Goal: Task Accomplishment & Management: Complete application form

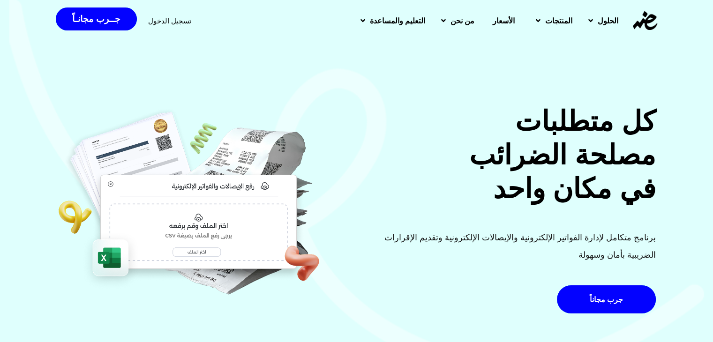
click at [185, 24] on span "تسجيل الدخول" at bounding box center [169, 20] width 43 height 7
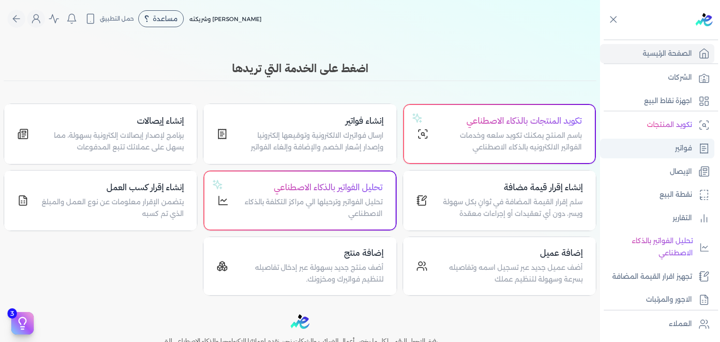
click at [660, 140] on link "فواتير" at bounding box center [657, 149] width 114 height 20
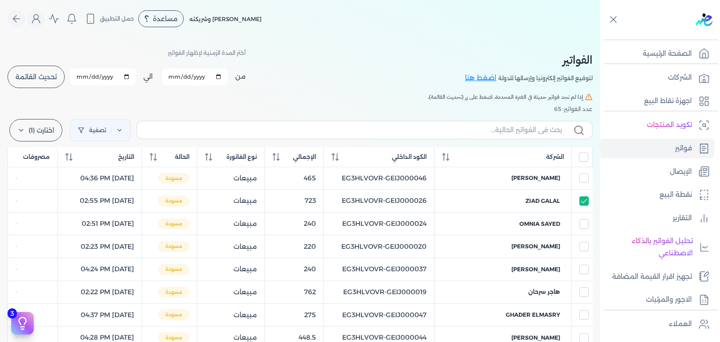
select select "EGP"
select select "B"
select select "EGS"
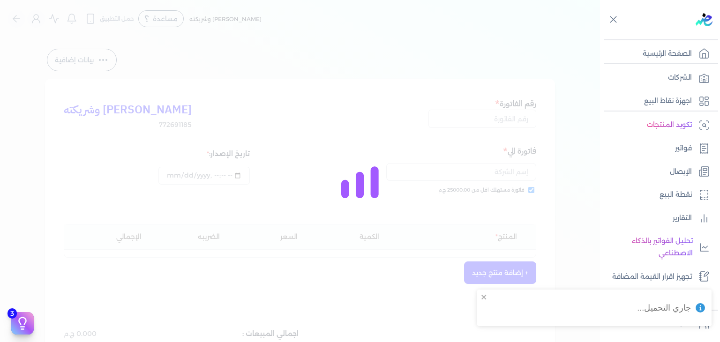
type input "EG3HLVOVR-GEIJ000026"
checkbox input "true"
type input "[DATE]T14:55:41"
type input "[DATE]"
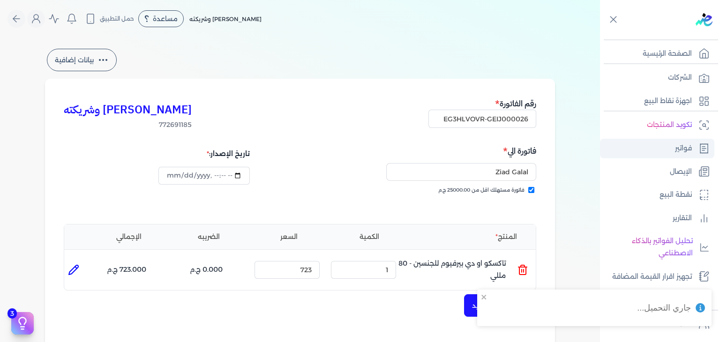
click at [674, 150] on link "فواتير" at bounding box center [657, 149] width 114 height 20
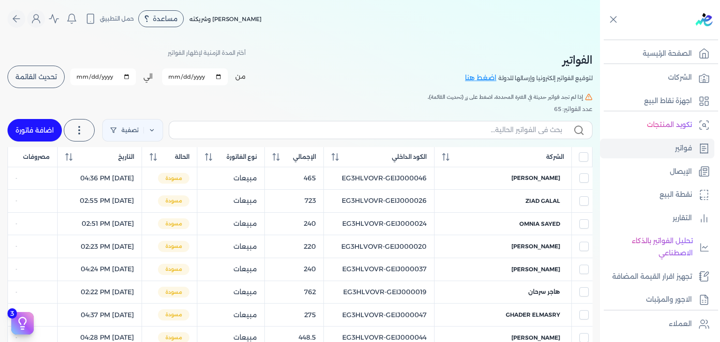
click at [173, 77] on input "[DATE]" at bounding box center [195, 76] width 66 height 17
type input "[DATE]"
click at [85, 79] on input "[DATE]" at bounding box center [103, 76] width 66 height 17
type input "[DATE]"
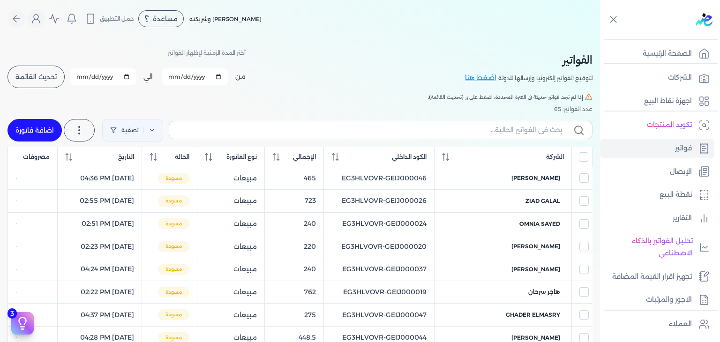
click at [42, 75] on span "تحديث القائمة" at bounding box center [35, 77] width 41 height 7
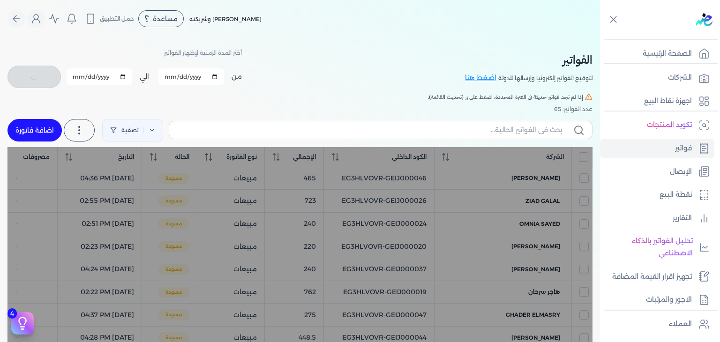
checkbox input "false"
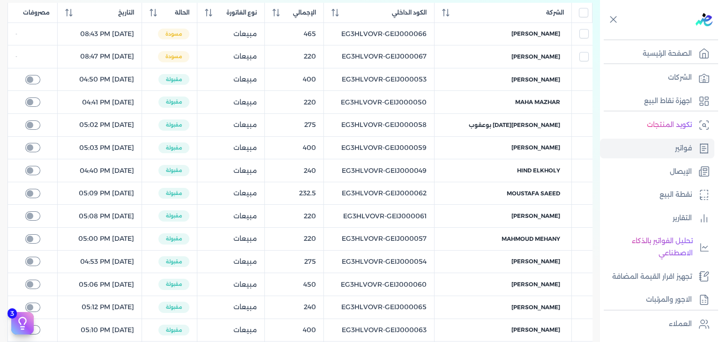
scroll to position [98, 0]
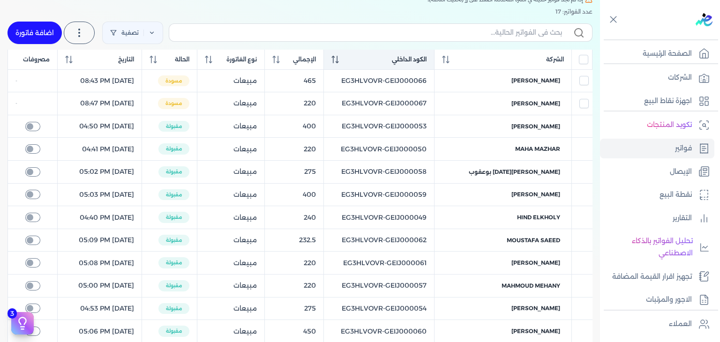
click at [338, 56] on icon at bounding box center [337, 60] width 1 height 8
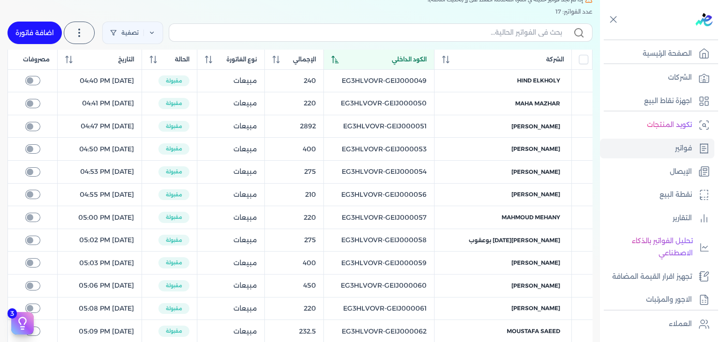
click at [366, 64] on th "الكود الداخلي" at bounding box center [379, 60] width 111 height 20
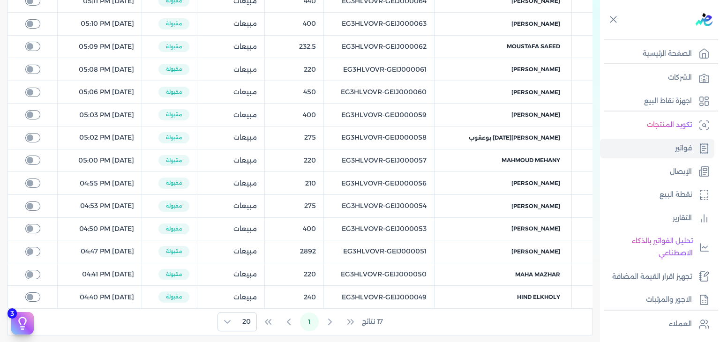
scroll to position [379, 0]
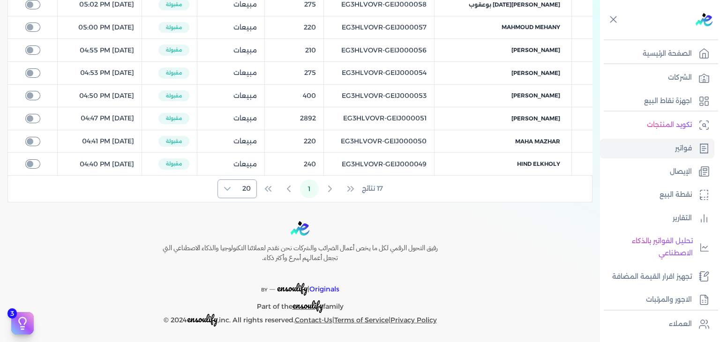
click at [253, 189] on span "20" at bounding box center [247, 188] width 20 height 17
click at [245, 177] on div "17 نتائج 1 20" at bounding box center [300, 189] width 584 height 26
click at [236, 180] on div "20" at bounding box center [237, 189] width 39 height 18
click at [240, 249] on span "100" at bounding box center [245, 245] width 12 height 10
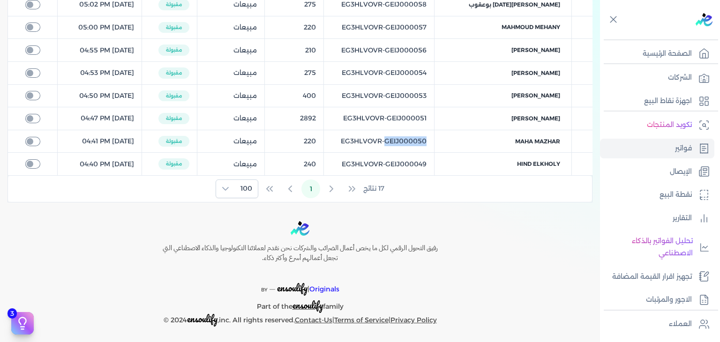
copy tr "EG3HLVOVR-GEIJ000050"
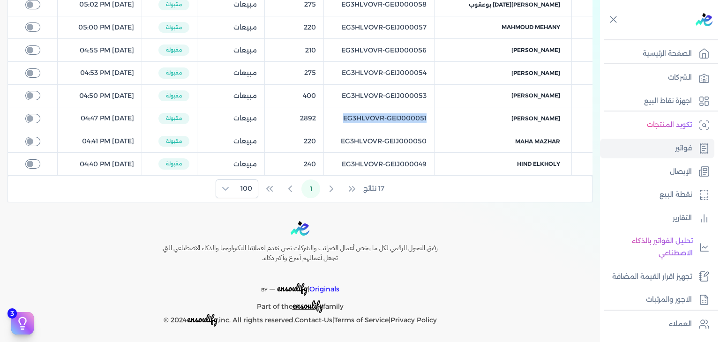
copy tr "EG3HLVOVR-GEIJ000051"
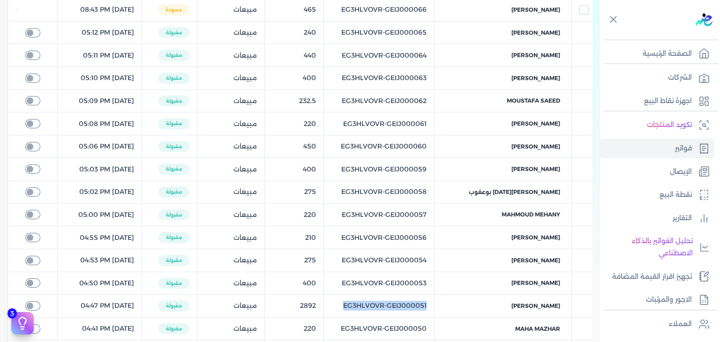
scroll to position [0, 0]
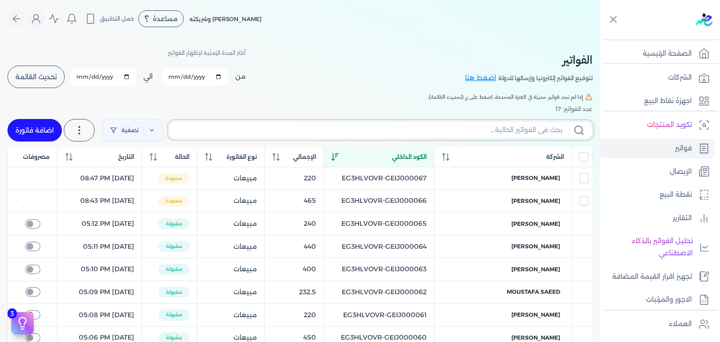
click at [426, 127] on input "text" at bounding box center [369, 130] width 385 height 10
paste input "EG3HLVOVR-GEIJ000051"
type input "EG3HLVOVR-GEIJ000051"
checkbox input "false"
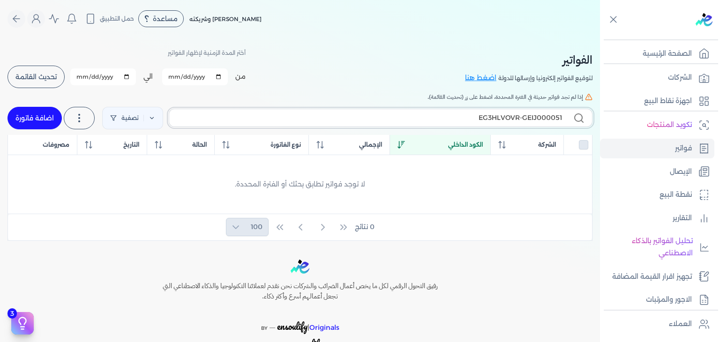
type input "EG3HLVOVR-GEIJ000051"
checkbox input "false"
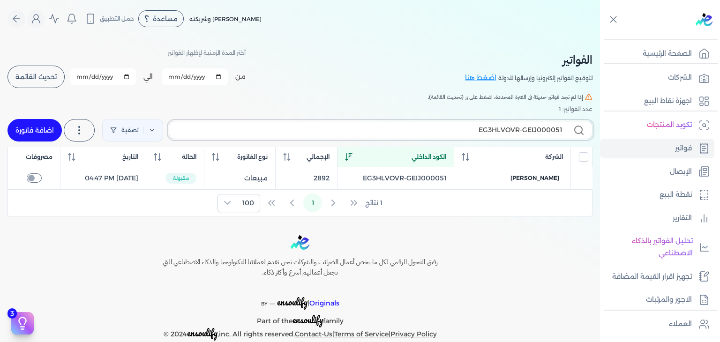
paste input "2"
type input "EG3HLVOVR-GEIJ000052"
checkbox input "false"
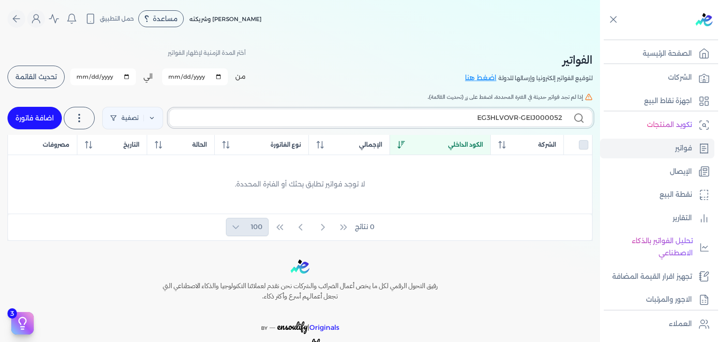
type input "EG3HLVOVR-GEIJ000052"
click at [48, 114] on link "اضافة فاتورة" at bounding box center [35, 118] width 54 height 23
select select "EGP"
select select "B"
select select "EGS"
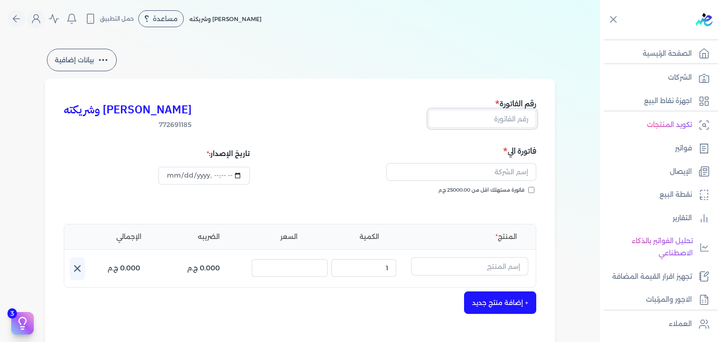
click at [513, 122] on input "text" at bounding box center [483, 119] width 108 height 18
paste input "EG3HLVOVR-GEIJ000052"
type input "EG3HLVOVR-GEIJ000052"
click at [535, 188] on input "فاتورة مستهلك اقل من 25000.00 ج.م" at bounding box center [531, 190] width 6 height 6
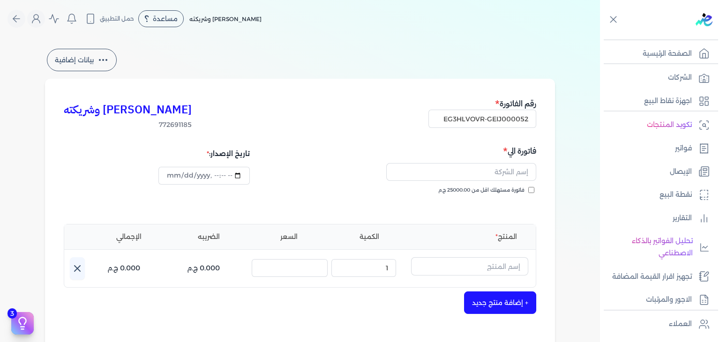
checkbox input "true"
click at [491, 169] on input "text" at bounding box center [461, 172] width 150 height 18
paste input "[PERSON_NAME]"
type input "[PERSON_NAME]"
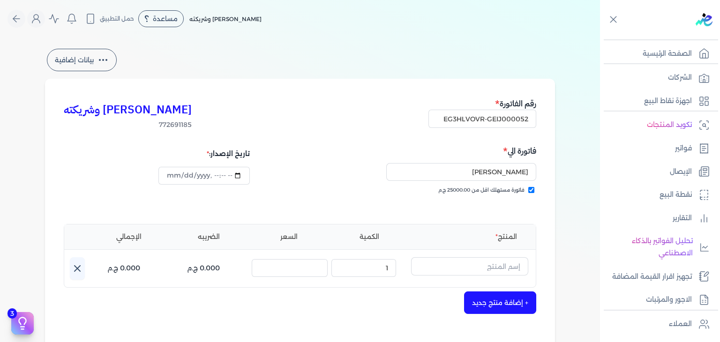
type input "[DATE]T22:53:49"
click at [501, 272] on input "text" at bounding box center [469, 266] width 117 height 18
paste input "EG-772691185-FAPC-SC-BS-W-250-11"
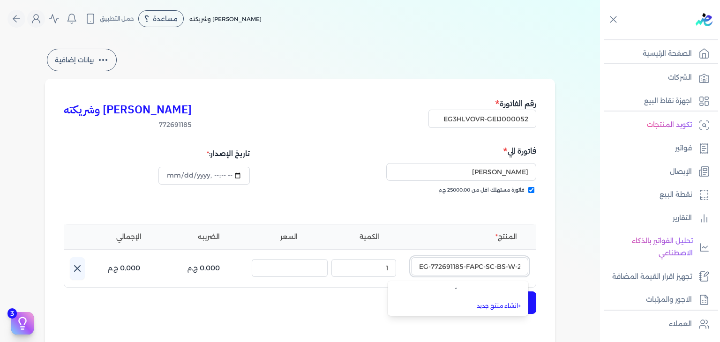
type input "EG-772691185-FAPC-SC-BS-W-250-11"
click at [492, 306] on link "+ انشاء منتج جديد" at bounding box center [464, 306] width 114 height 8
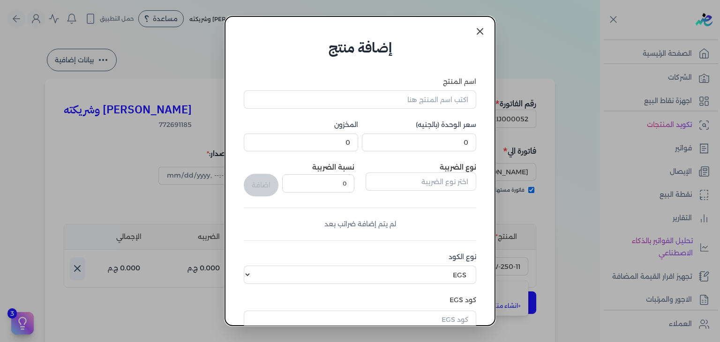
scroll to position [143, 0]
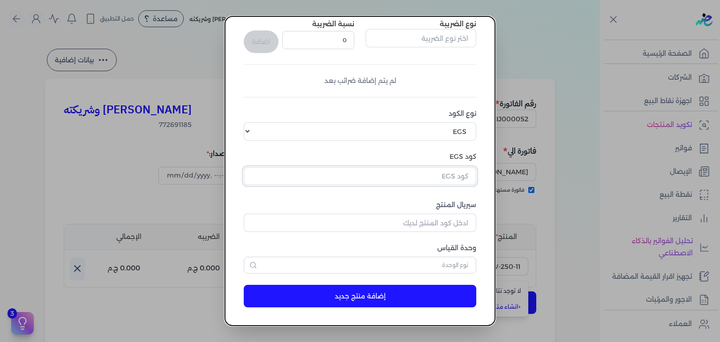
click at [453, 181] on input "text" at bounding box center [360, 176] width 233 height 18
paste input "EG-772691185-FAPC-SC-BS-W-250-11"
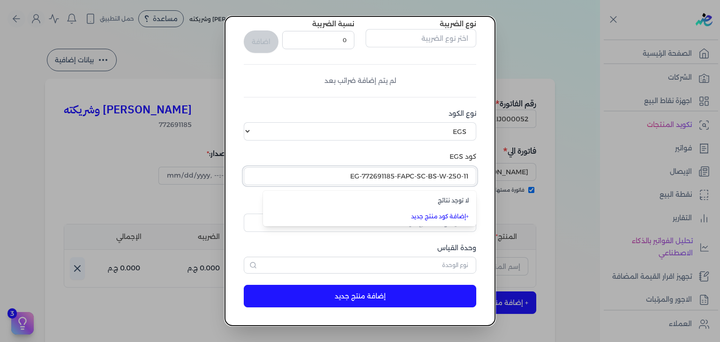
type input "EG-772691185-FAPC-SC-BS-W-250-11"
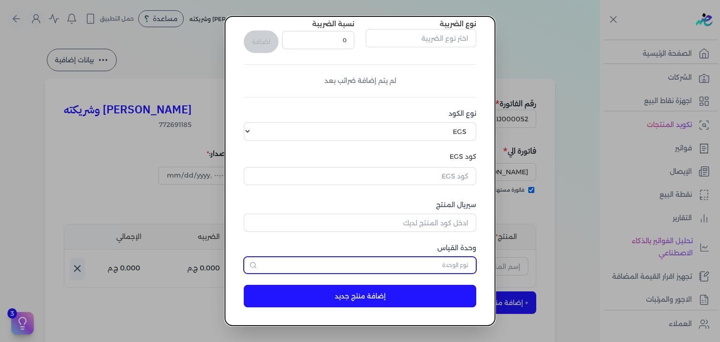
click at [459, 259] on input "text" at bounding box center [360, 265] width 233 height 17
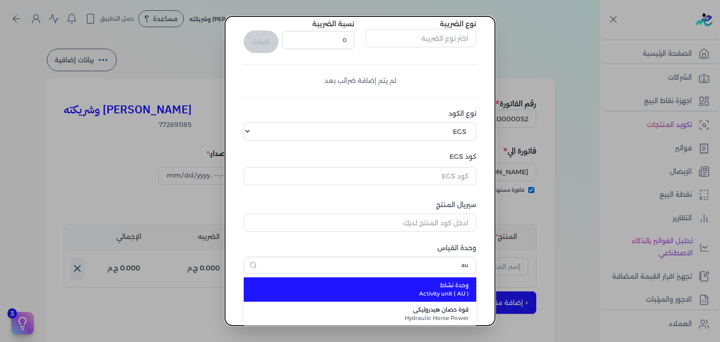
click at [459, 285] on span "وحدة نشاط" at bounding box center [366, 285] width 206 height 8
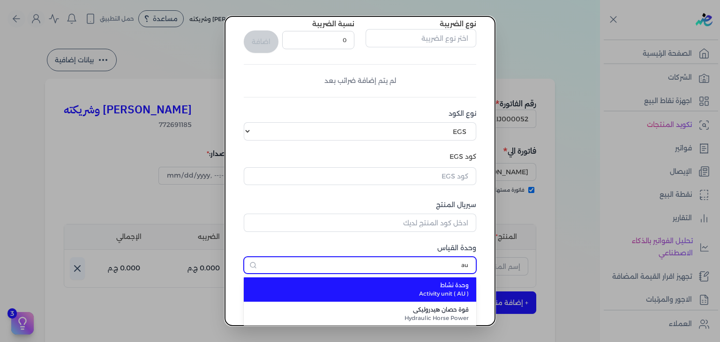
type input "وحدة نشاط"
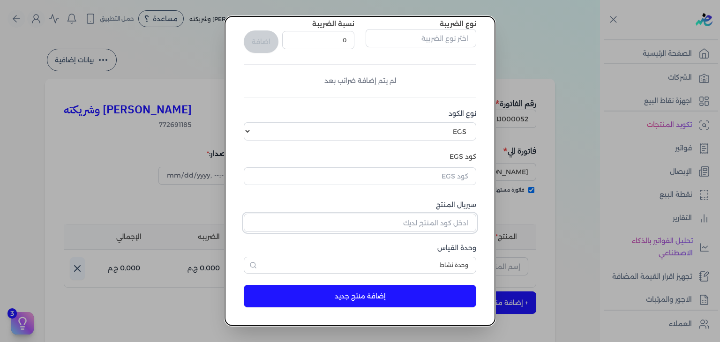
click at [444, 221] on input "سيريال المنتج" at bounding box center [360, 223] width 233 height 18
paste input "ZB6B665AC9F7951CE13EDZ-1"
type input "ZB6B665AC9F7951CE13EDZ-1"
paste input "EG-772691185-FAPC-SC-BS-W-250-11"
click at [439, 178] on input "text" at bounding box center [360, 176] width 233 height 18
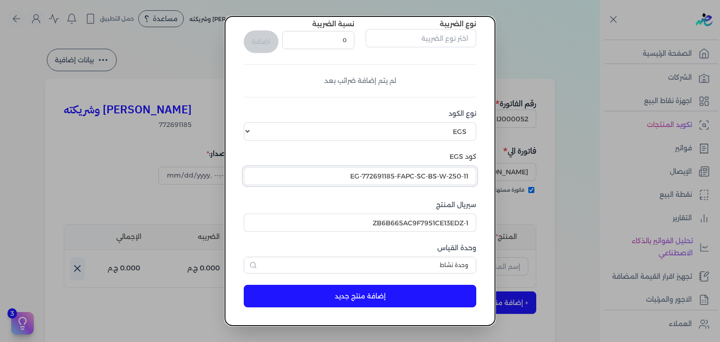
paste input "text"
type input "EG-772691185-FAPC-SC-BS-W-250-11"
paste input "EG-772691185-FAPC-SC-BS-W-250-11"
type input "EG-772691185-FAPC-SC-BS-W-250-11"
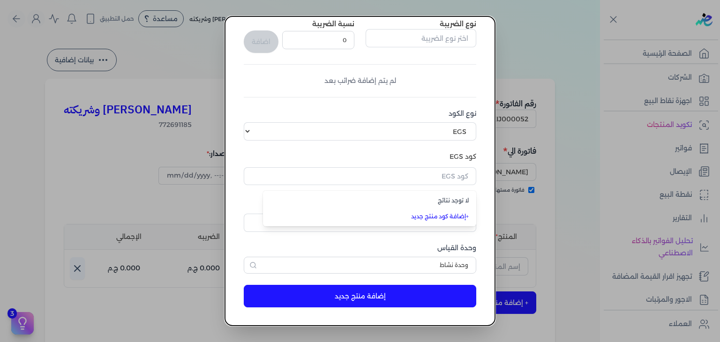
click at [653, 194] on dialog "إضافة منتج اسم المنتج سعر الوحدة (بالجنيه) 0 المخزون 0 نوع الضريبة نسبة الضريبة…" at bounding box center [360, 171] width 720 height 342
click at [673, 115] on dialog "إضافة منتج اسم المنتج سعر الوحدة (بالجنيه) 0 المخزون 0 نوع الضريبة نسبة الضريبة…" at bounding box center [360, 171] width 720 height 342
click at [669, 126] on dialog "إضافة منتج اسم المنتج سعر الوحدة (بالجنيه) 0 المخزون 0 نوع الضريبة نسبة الضريبة…" at bounding box center [360, 171] width 720 height 342
click at [581, 264] on dialog "إضافة منتج اسم المنتج سعر الوحدة (بالجنيه) 0 المخزون 0 نوع الضريبة نسبة الضريبة…" at bounding box center [360, 171] width 720 height 342
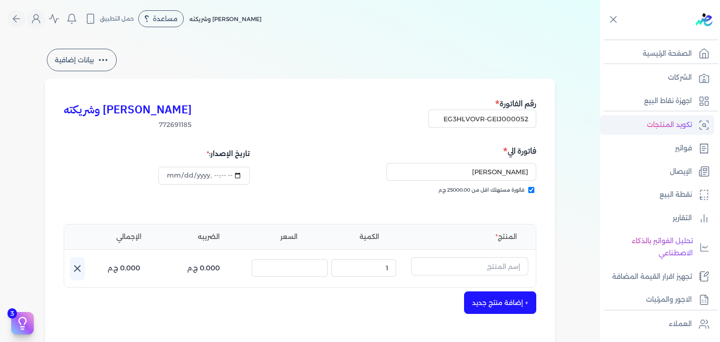
click at [681, 132] on link "تكويد المنتجات" at bounding box center [657, 125] width 114 height 20
click at [677, 144] on p "فواتير" at bounding box center [683, 149] width 17 height 12
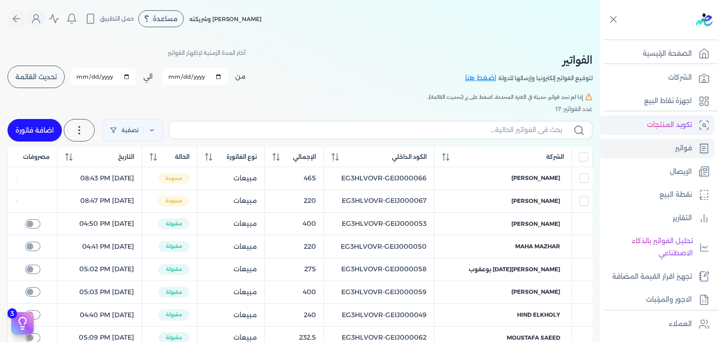
click at [674, 123] on p "تكويد المنتجات" at bounding box center [669, 125] width 45 height 12
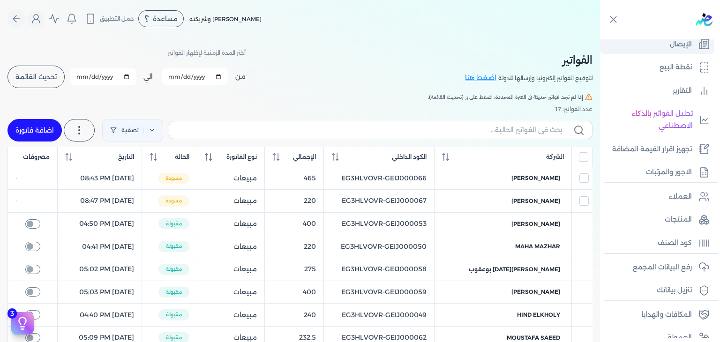
scroll to position [163, 0]
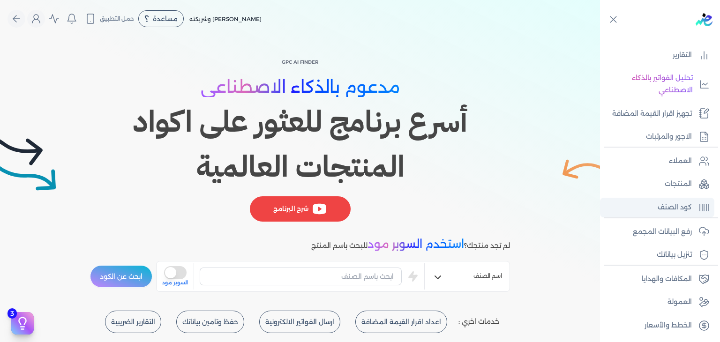
click at [674, 205] on p "كود الصنف" at bounding box center [675, 208] width 34 height 12
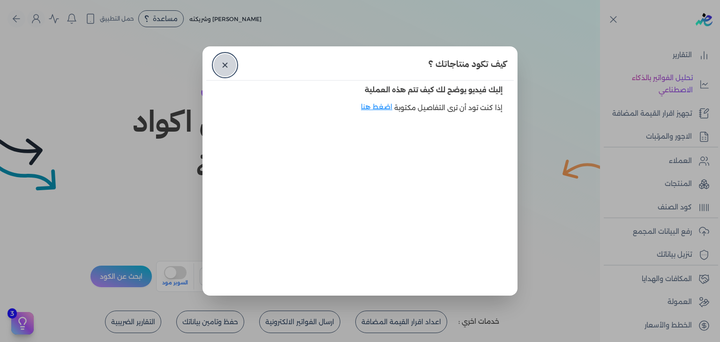
click at [223, 63] on link "✕" at bounding box center [225, 65] width 23 height 23
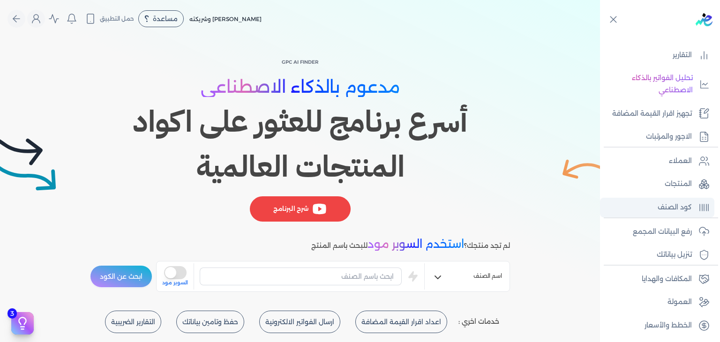
click at [672, 211] on p "كود الصنف" at bounding box center [675, 208] width 34 height 12
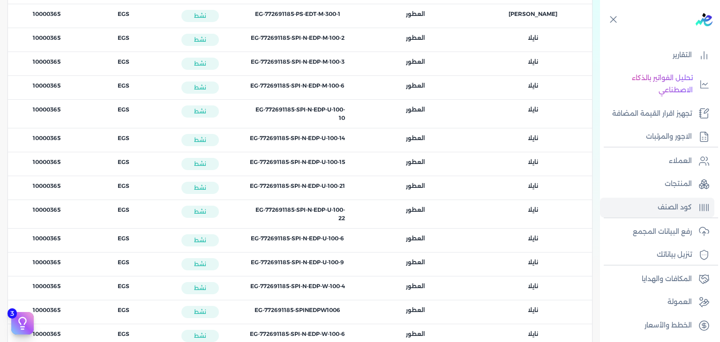
scroll to position [5386, 0]
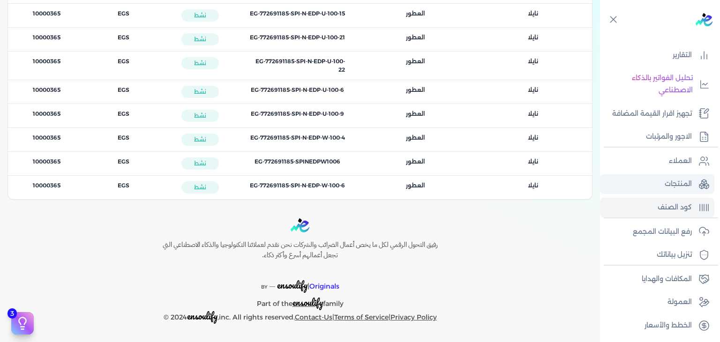
click at [681, 183] on p "المنتجات" at bounding box center [678, 184] width 27 height 12
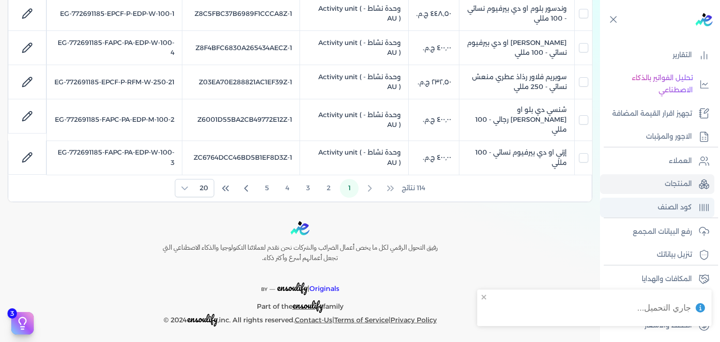
scroll to position [702, 0]
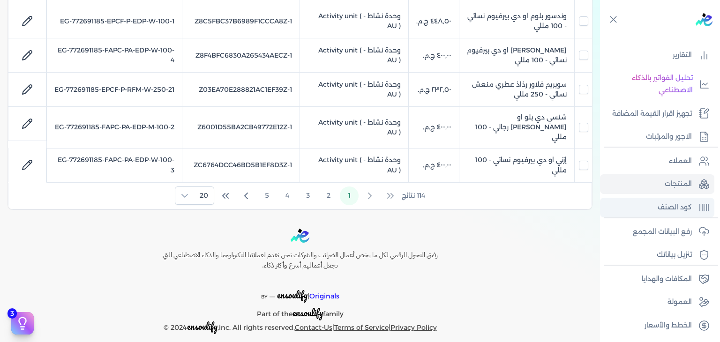
click at [673, 203] on p "كود الصنف" at bounding box center [675, 208] width 34 height 12
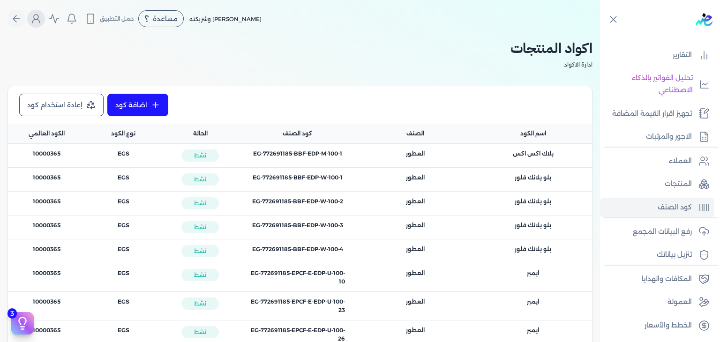
click at [38, 15] on circle "Global" at bounding box center [36, 17] width 5 height 5
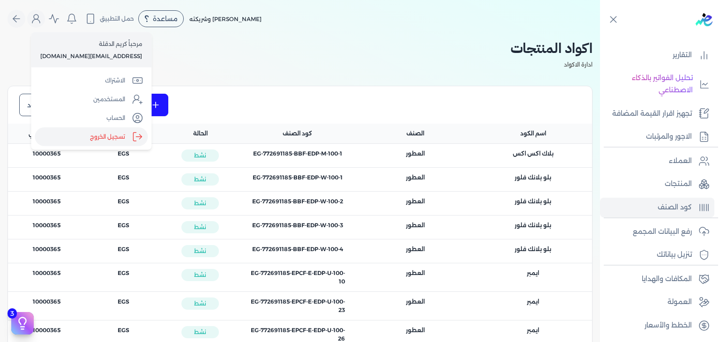
click at [114, 132] on label "تسجيل الخروج" at bounding box center [91, 137] width 113 height 19
click at [600, 38] on input "Close" at bounding box center [600, 38] width 0 height 0
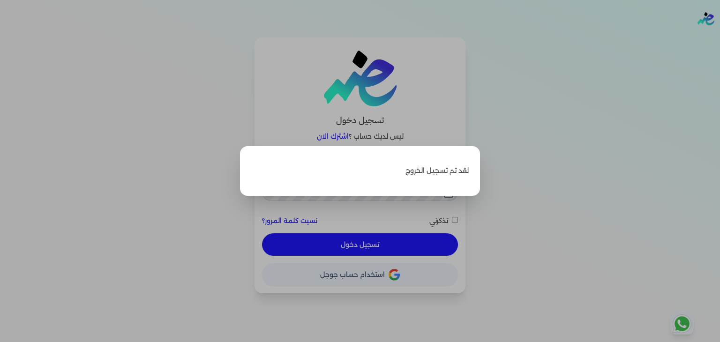
type input "[EMAIL_ADDRESS][DOMAIN_NAME]"
click at [434, 129] on label "Close" at bounding box center [360, 171] width 720 height 342
click at [720, 38] on input "Close" at bounding box center [720, 38] width 0 height 0
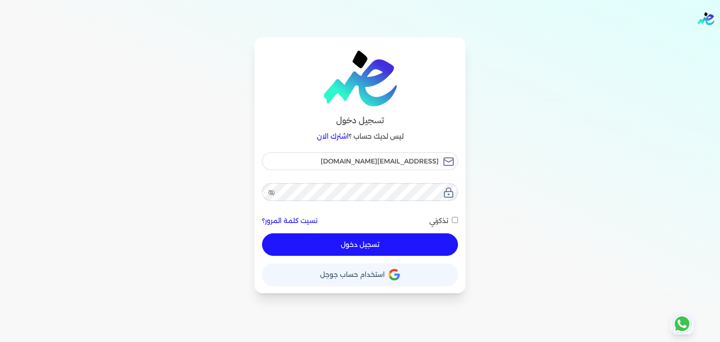
click at [408, 242] on button "تسجيل دخول" at bounding box center [360, 245] width 196 height 23
checkbox input "false"
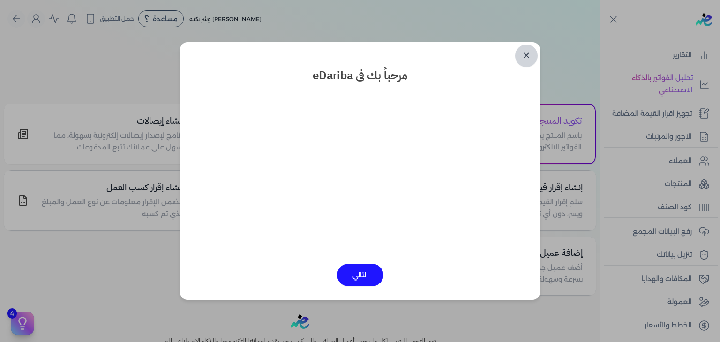
click at [527, 56] on link "✕" at bounding box center [526, 56] width 23 height 23
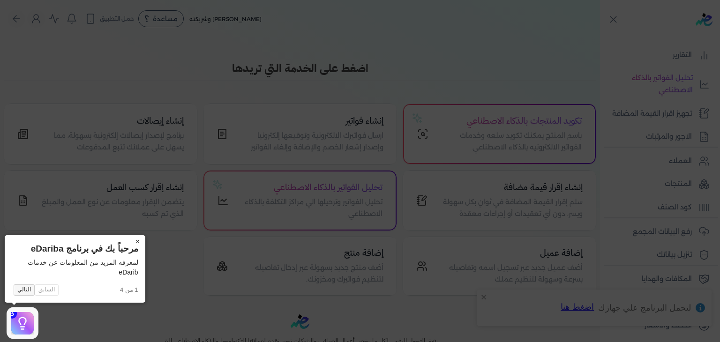
click at [23, 290] on button "التالي" at bounding box center [24, 290] width 21 height 11
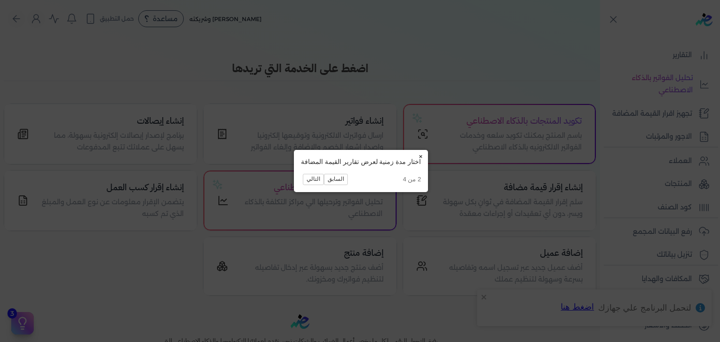
click at [420, 158] on button "×" at bounding box center [420, 156] width 15 height 13
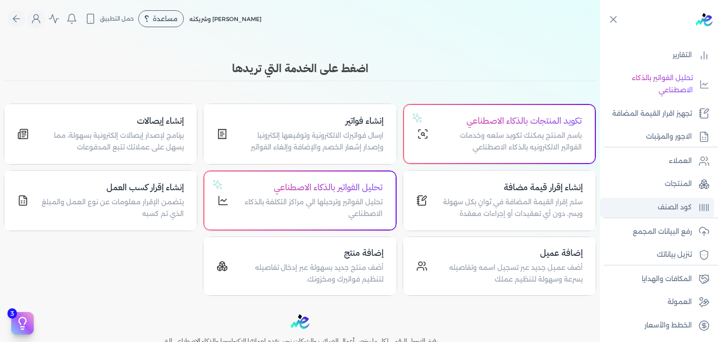
click at [681, 213] on link "كود الصنف" at bounding box center [657, 208] width 114 height 20
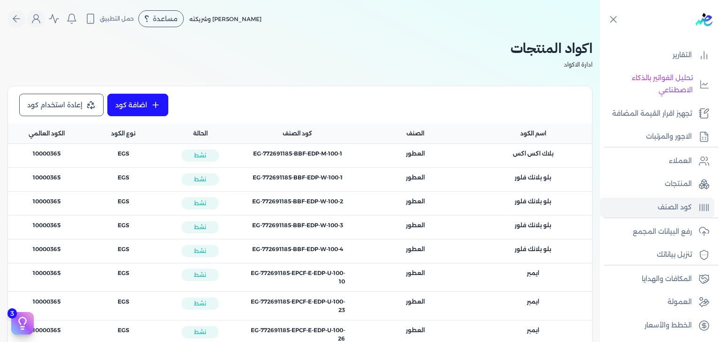
scroll to position [3950, 0]
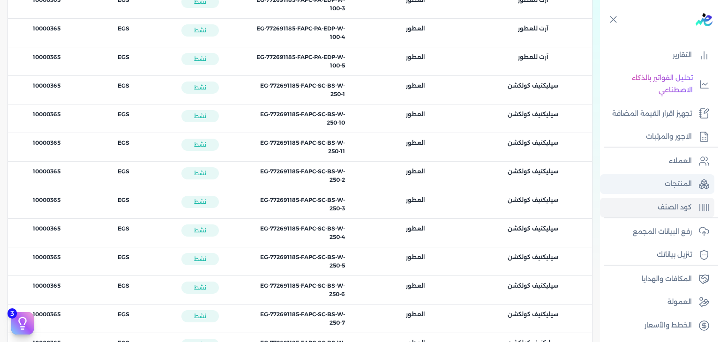
click at [660, 186] on link "المنتجات" at bounding box center [657, 184] width 114 height 20
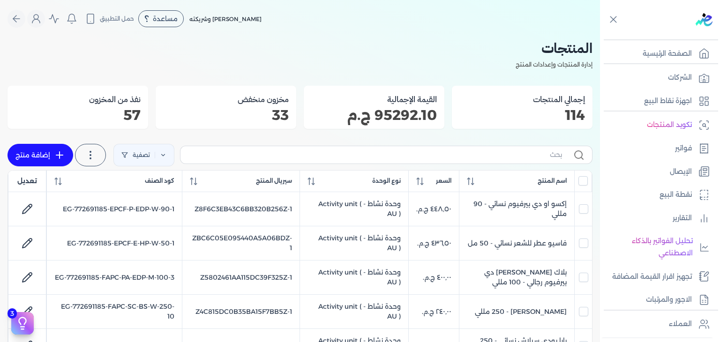
click at [37, 154] on link "إضافة منتج" at bounding box center [41, 155] width 66 height 23
select select "EGS"
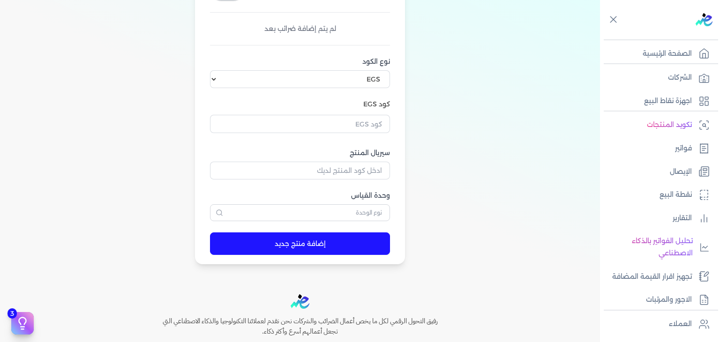
scroll to position [310, 0]
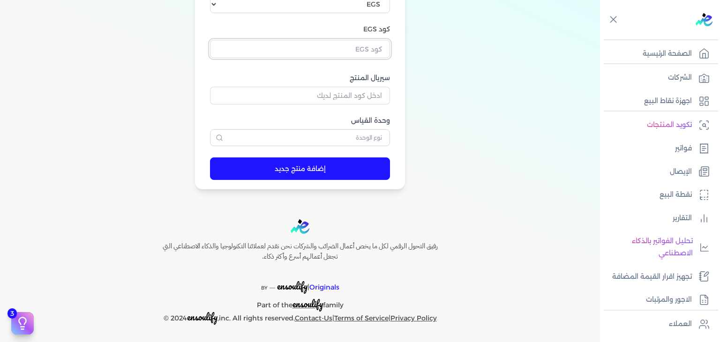
click at [376, 52] on input "text" at bounding box center [300, 49] width 180 height 18
paste input "EG-772691185-FAPC-SC-BS-W-250-11"
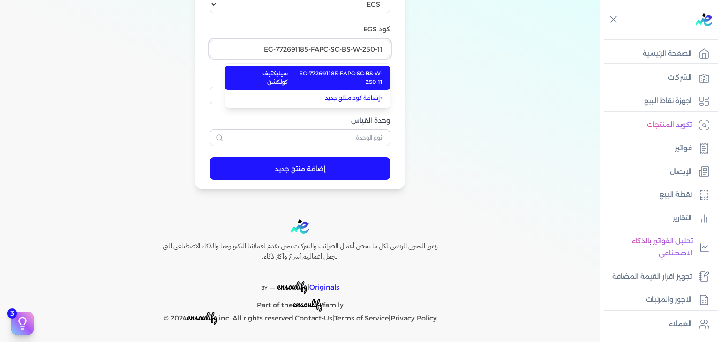
type input "EG-772691185-FAPC-SC-BS-W-250-11"
click at [369, 72] on span "EG-772691185-FAPC-SC-BS-W-250-11" at bounding box center [336, 77] width 94 height 17
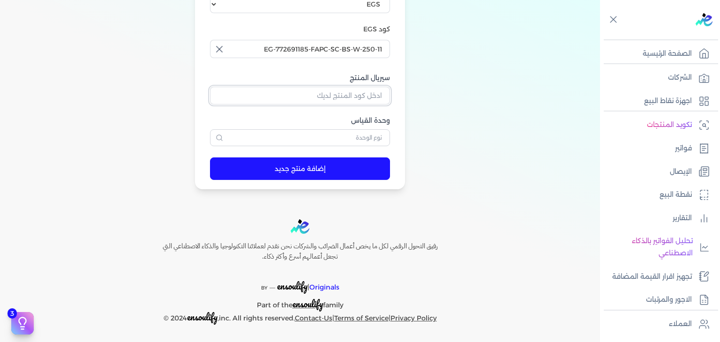
click at [356, 91] on input "سيريال المنتج" at bounding box center [300, 96] width 180 height 18
paste input "ZB6B665AC9F7951CE13EDZ-1"
type input "ZB6B665AC9F7951CE13EDZ-1"
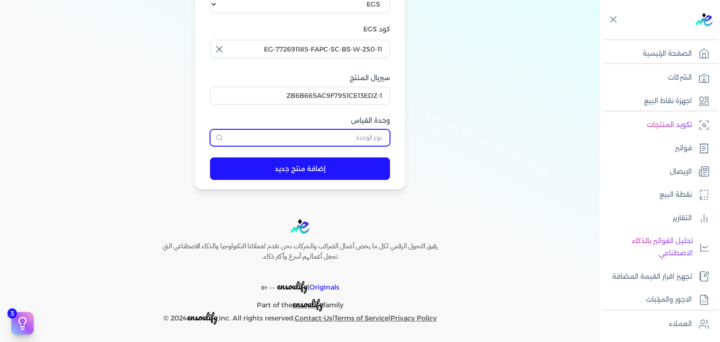
click at [367, 132] on input "text" at bounding box center [300, 137] width 180 height 17
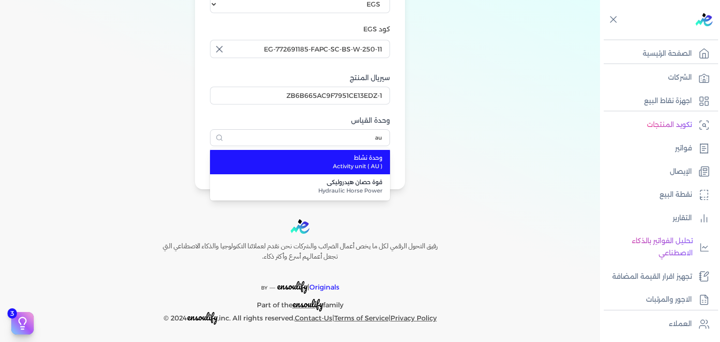
click at [358, 166] on span "Activity unit ( AU )" at bounding box center [306, 166] width 154 height 8
type input "وحدة نشاط"
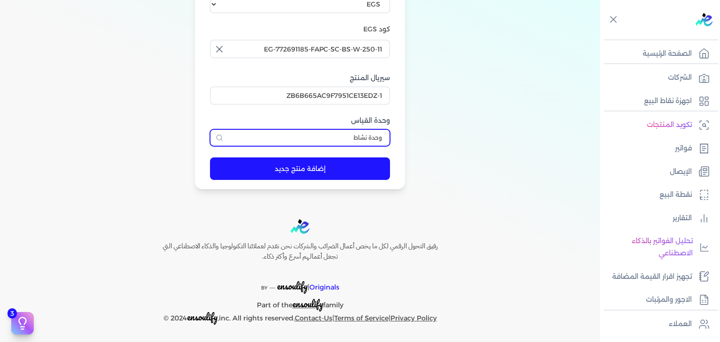
scroll to position [28, 0]
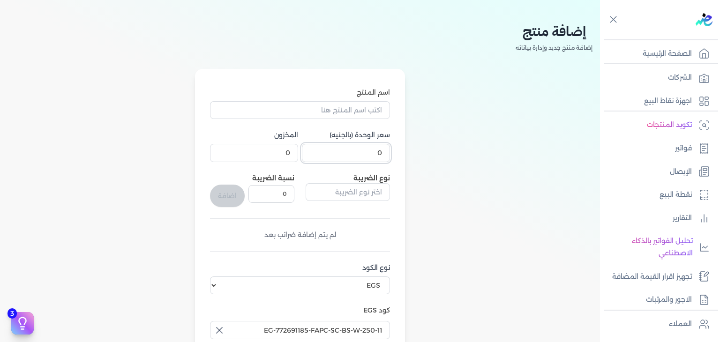
click at [366, 154] on input "0" at bounding box center [346, 153] width 88 height 18
type input "240"
paste input "[PERSON_NAME] بودي سبلاش نسائي - 250 مللي"
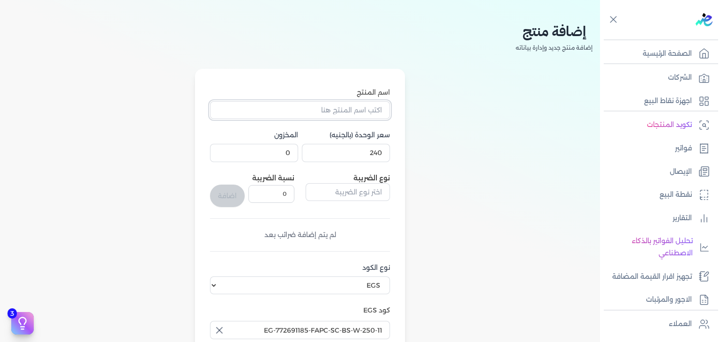
drag, startPoint x: 366, startPoint y: 110, endPoint x: 366, endPoint y: 122, distance: 12.7
click at [366, 110] on input "اسم المنتج" at bounding box center [300, 110] width 180 height 18
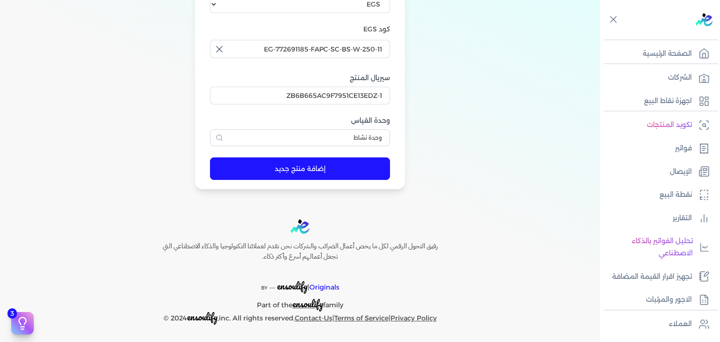
type input "[PERSON_NAME] بودي سبلاش نسائي - 250 مللي"
click at [318, 175] on button "إضافة منتج جديد" at bounding box center [300, 169] width 180 height 23
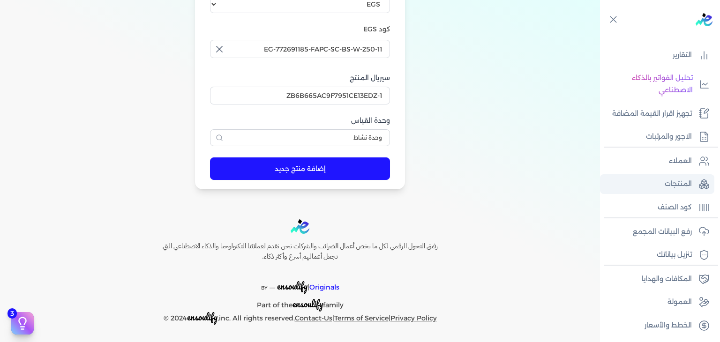
click at [669, 188] on p "المنتجات" at bounding box center [678, 184] width 27 height 12
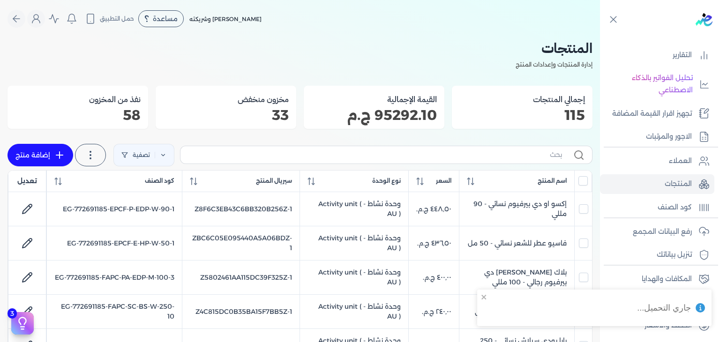
click at [55, 160] on link "إضافة منتج" at bounding box center [41, 155] width 66 height 23
select select "EGS"
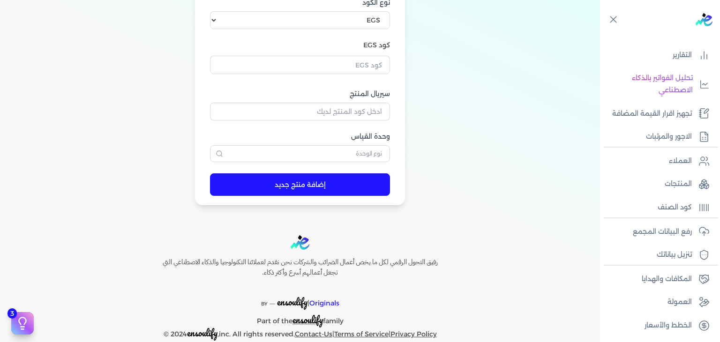
scroll to position [310, 0]
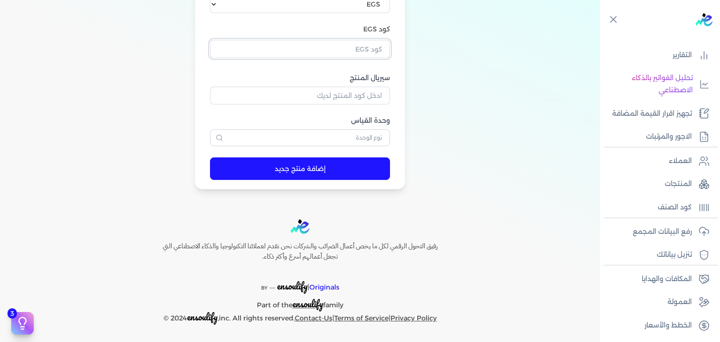
click at [372, 49] on input "text" at bounding box center [300, 49] width 180 height 18
paste input "FAPC-SC-BS-W-250-7"
type input "FAPC-SC-BS-W-250-7"
click at [371, 51] on input "text" at bounding box center [300, 49] width 180 height 18
paste input "EG-772691185-FAPC-SC-BS-W-250-7"
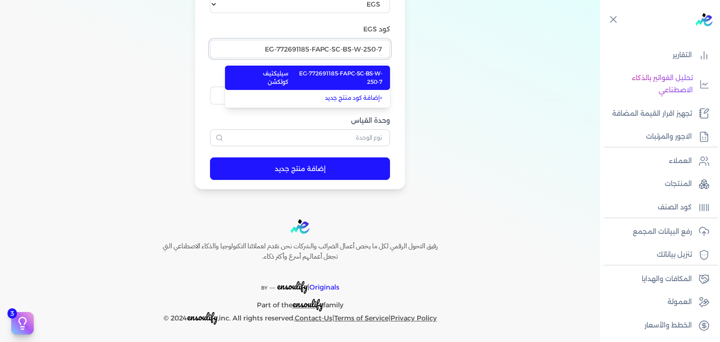
type input "EG-772691185-FAPC-SC-BS-W-250-7"
click at [379, 75] on span "EG-772691185-FAPC-SC-BS-W-250-7" at bounding box center [335, 77] width 93 height 17
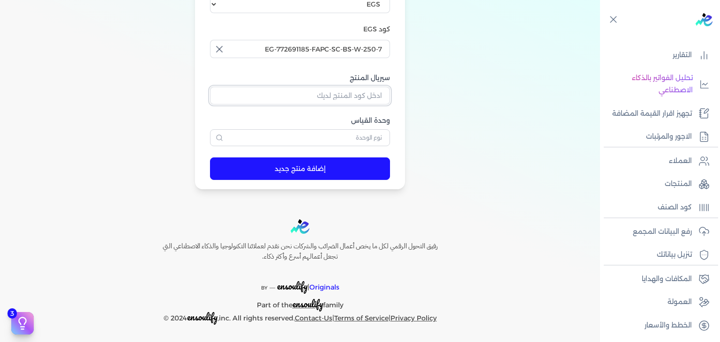
drag, startPoint x: 375, startPoint y: 94, endPoint x: 375, endPoint y: 109, distance: 15.0
click at [375, 94] on input "سيريال المنتج" at bounding box center [300, 96] width 180 height 18
paste input "Z8BA934C0F625DE2E07C6Z-1"
type input "Z8BA934C0F625DE2E07C6Z-1"
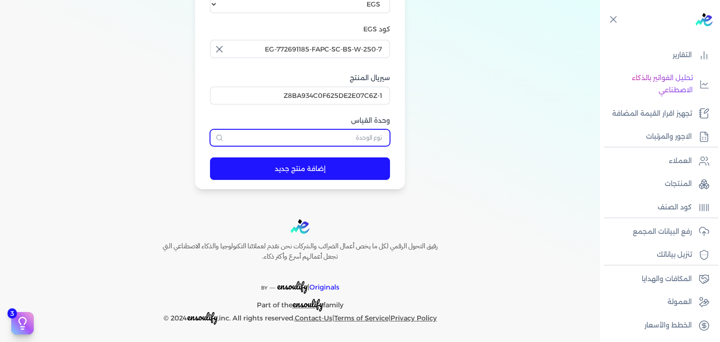
click at [365, 141] on input "text" at bounding box center [300, 137] width 180 height 17
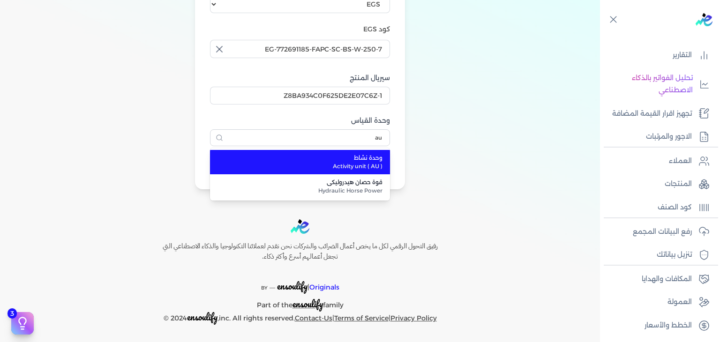
click at [364, 160] on span "وحدة نشاط" at bounding box center [306, 158] width 154 height 8
type input "وحدة نشاط"
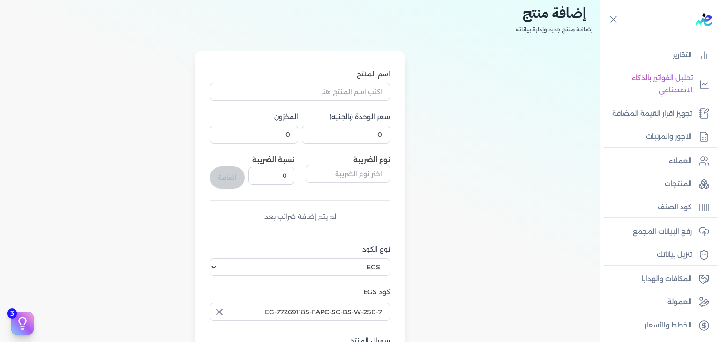
scroll to position [0, 0]
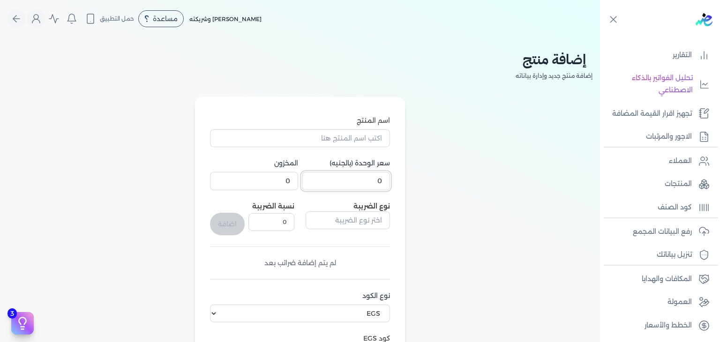
click at [361, 181] on input "0" at bounding box center [346, 181] width 88 height 18
type input "240"
click at [373, 143] on input "اسم المنتج" at bounding box center [300, 138] width 180 height 18
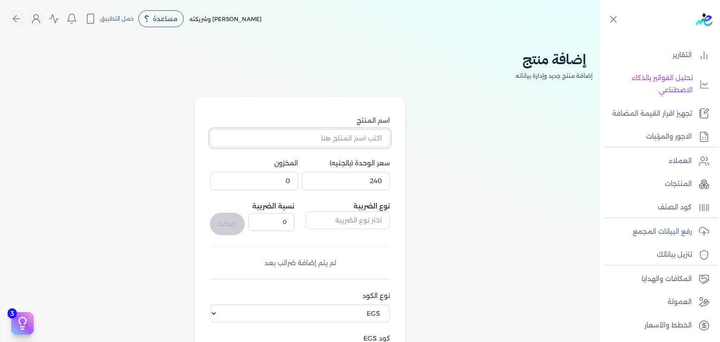
paste input "فلورال دريم بودي سبلاش نسائي - 250 مللي"
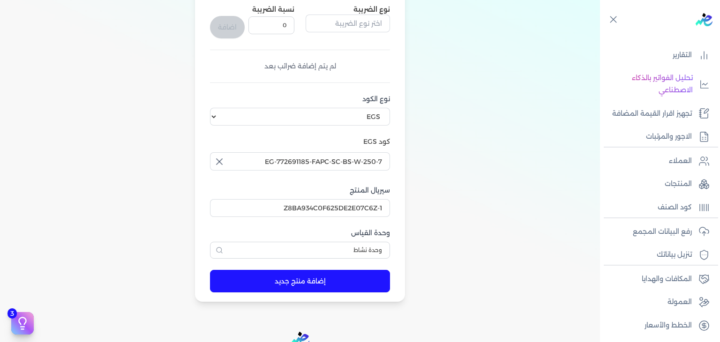
scroll to position [281, 0]
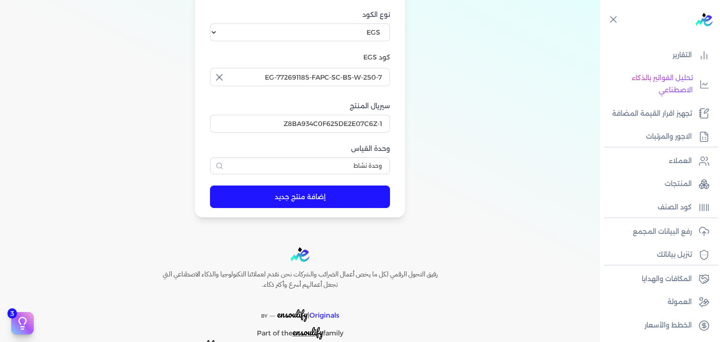
type input "فلورال دريم بودي سبلاش نسائي - 250 مللي"
click at [358, 202] on button "إضافة منتج جديد" at bounding box center [300, 197] width 180 height 23
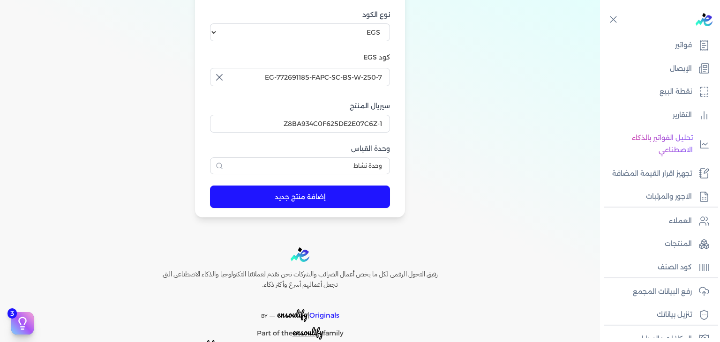
scroll to position [23, 0]
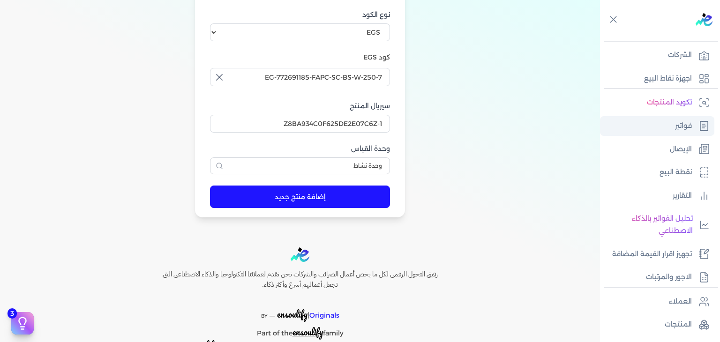
click at [684, 132] on link "فواتير" at bounding box center [657, 126] width 114 height 20
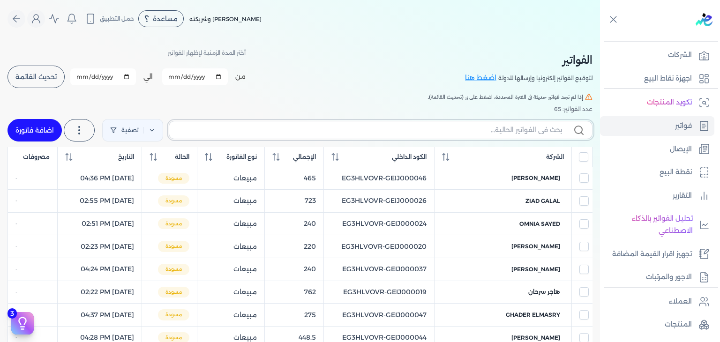
click at [507, 134] on input "text" at bounding box center [369, 130] width 385 height 10
paste input "EG3HLVOVR-GEIJ000052"
type input "EG3HLVOVR-GEIJ000052"
checkbox input "false"
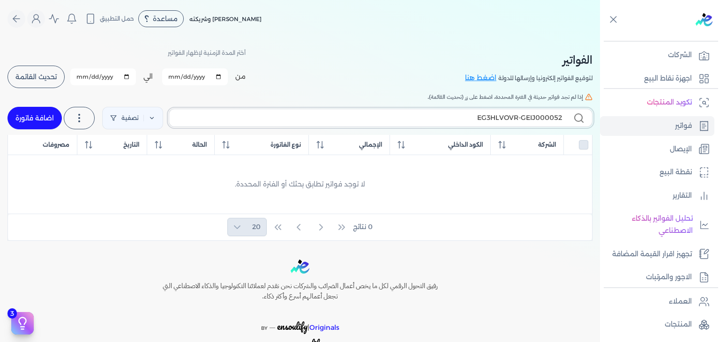
type input "EG3HLVOVR-GEIJ000052"
click at [38, 120] on link "اضافة فاتورة" at bounding box center [35, 118] width 54 height 23
select select "EGP"
select select "B"
select select "EGS"
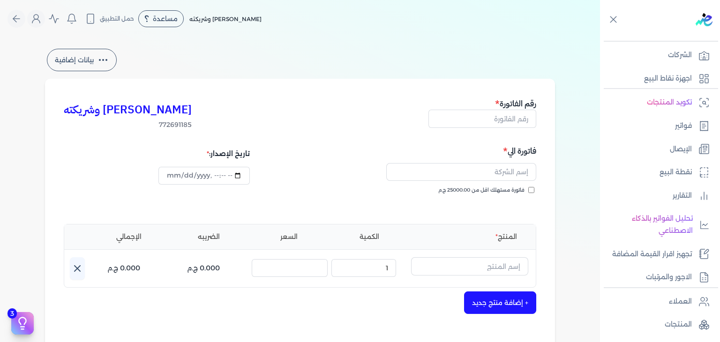
click at [532, 189] on input "فاتورة مستهلك اقل من 25000.00 ج.م" at bounding box center [531, 190] width 6 height 6
checkbox input "true"
click at [522, 122] on input "text" at bounding box center [483, 119] width 108 height 18
paste input "EG3HLVOVR-GEIJ000052"
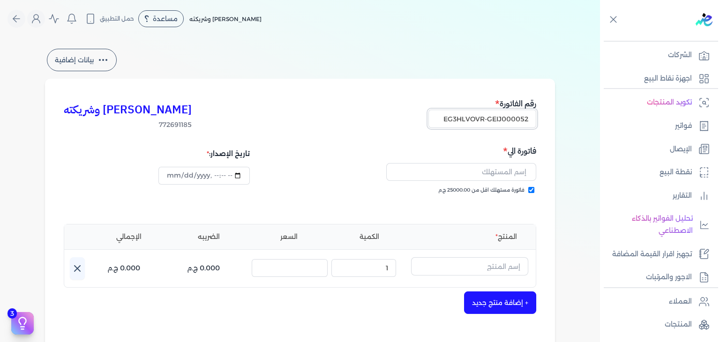
type input "EG3HLVOVR-GEIJ000052"
click at [525, 174] on input "text" at bounding box center [461, 172] width 150 height 18
paste input "[PERSON_NAME]"
type input "[PERSON_NAME]"
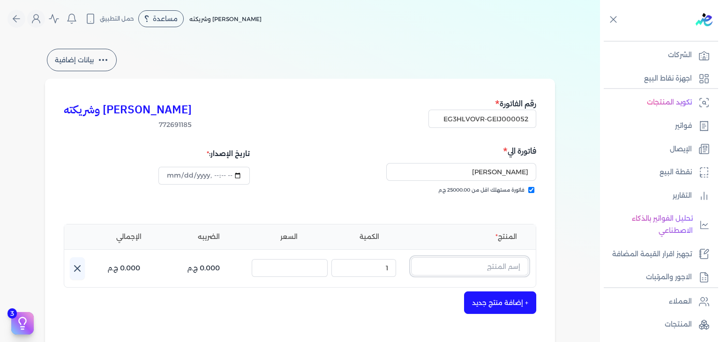
click at [473, 265] on input "text" at bounding box center [469, 266] width 117 height 18
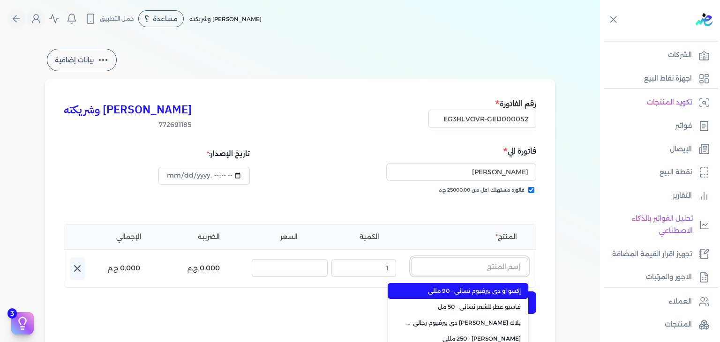
paste input "[PERSON_NAME] بودي سبلاش نسائي - 250 مللي"
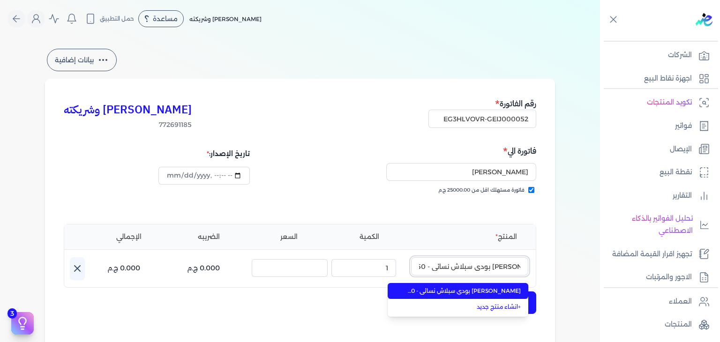
type input "[PERSON_NAME] بودي سبلاش نسائي - 250 مللي"
click at [458, 292] on span "[PERSON_NAME] بودي سبلاش نسائي - 250 مللي" at bounding box center [464, 291] width 114 height 8
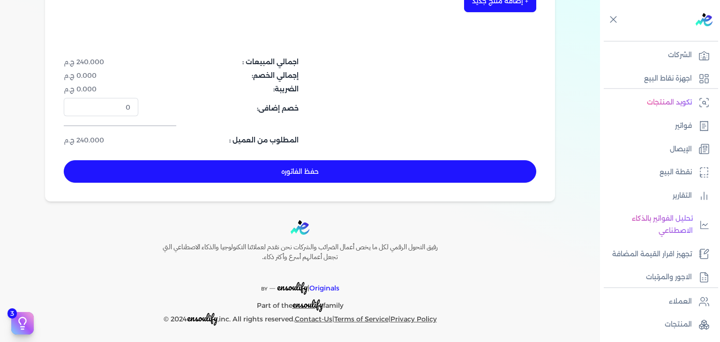
scroll to position [306, 0]
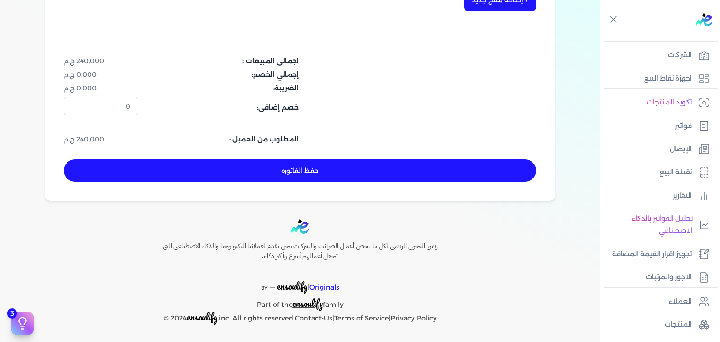
click at [376, 166] on button "حفظ الفاتوره" at bounding box center [300, 170] width 473 height 23
type input "[DATE]"
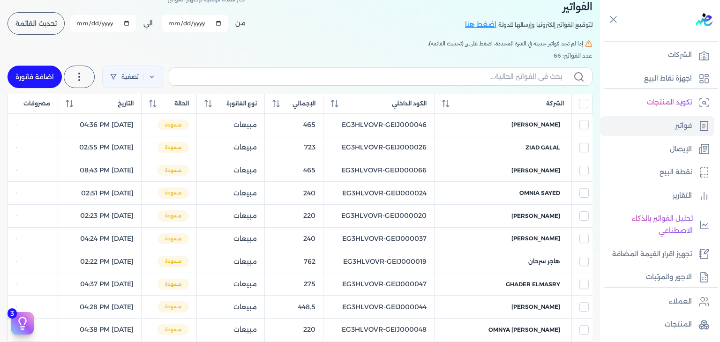
scroll to position [15, 0]
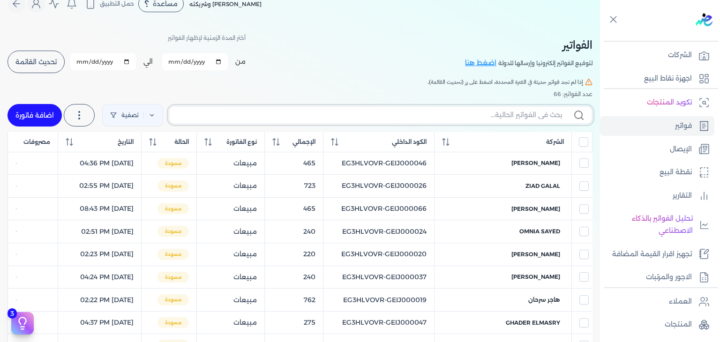
click at [526, 115] on input "text" at bounding box center [369, 115] width 385 height 10
paste input "EG3HLVOVR-GEIJ000052"
type input "EG3HLVOVR-GEIJ000052"
checkbox input "false"
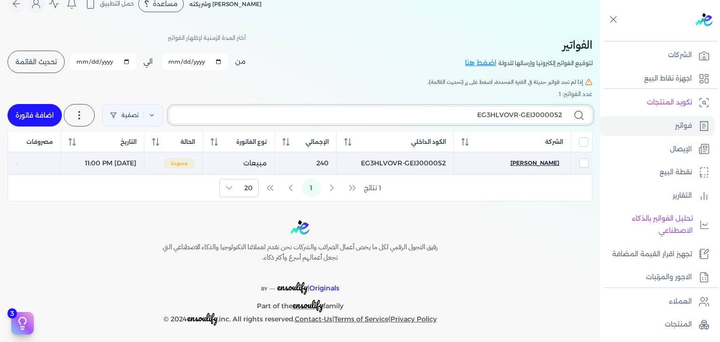
type input "EG3HLVOVR-GEIJ000052"
click at [542, 164] on span "[PERSON_NAME]" at bounding box center [535, 163] width 49 height 8
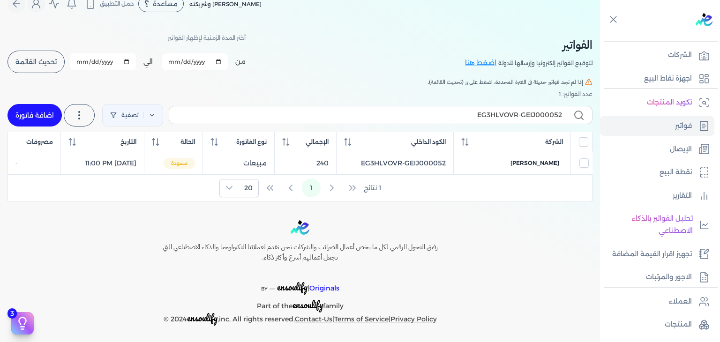
select select "EGP"
select select "B"
select select "EGS"
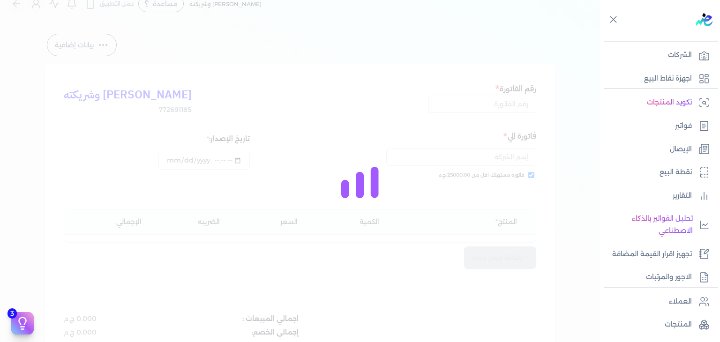
type input "EG3HLVOVR-GEIJ000052"
checkbox input "true"
type input "[DATE]T23:00:35"
type input "[DATE]"
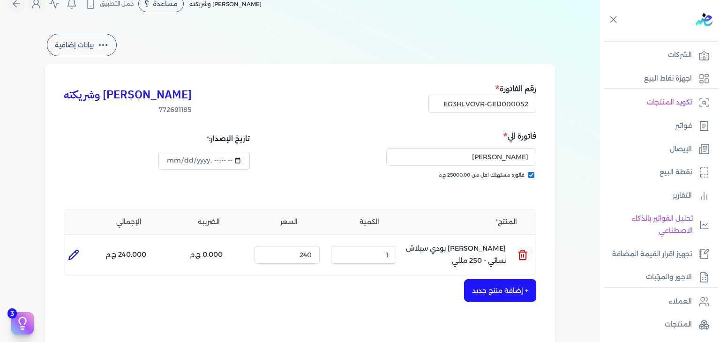
type input "[DATE]T23:01:04"
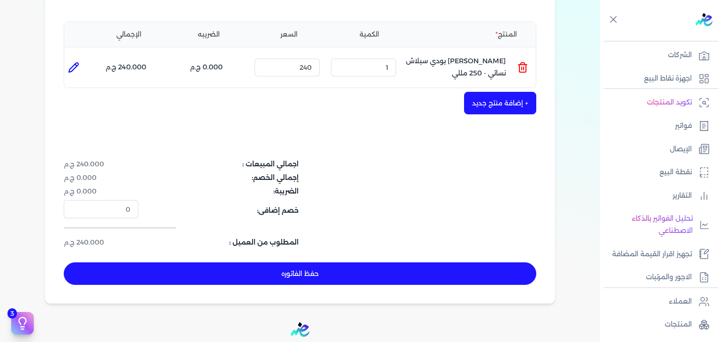
click at [352, 272] on button "حفظ الفاتوره" at bounding box center [300, 274] width 473 height 23
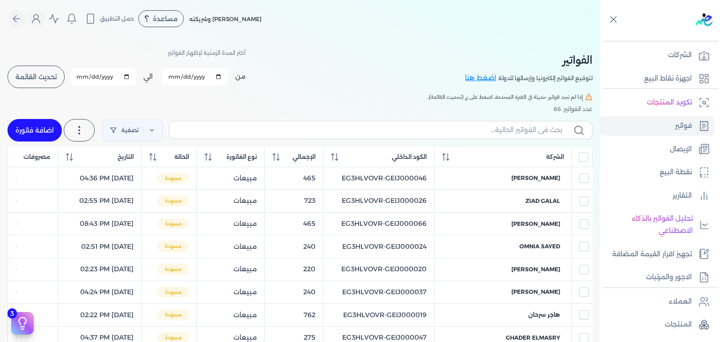
click at [173, 75] on input "[DATE]" at bounding box center [195, 76] width 66 height 17
type input "[DATE]"
click at [47, 81] on button "تحديث القائمة" at bounding box center [36, 77] width 57 height 23
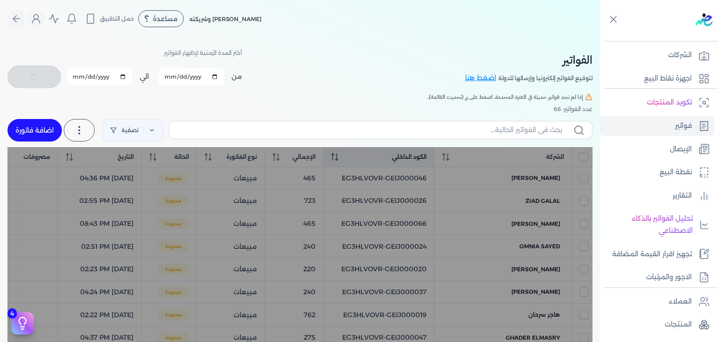
checkbox input "false"
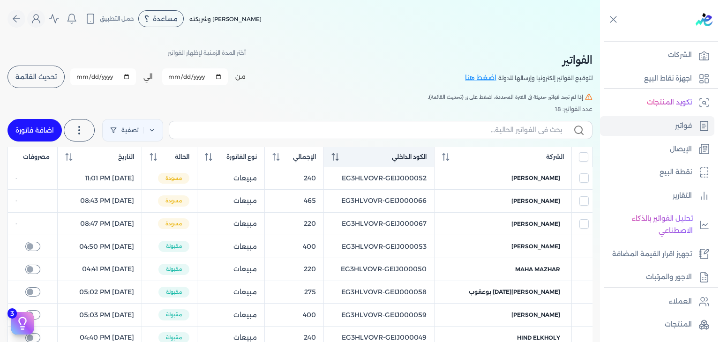
click at [339, 160] on icon at bounding box center [336, 157] width 8 height 8
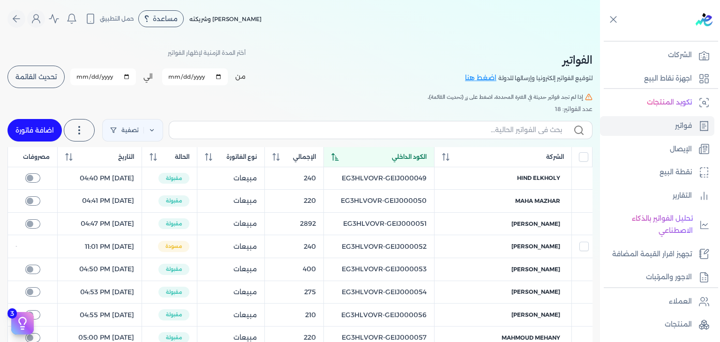
click at [339, 160] on icon at bounding box center [336, 157] width 8 height 8
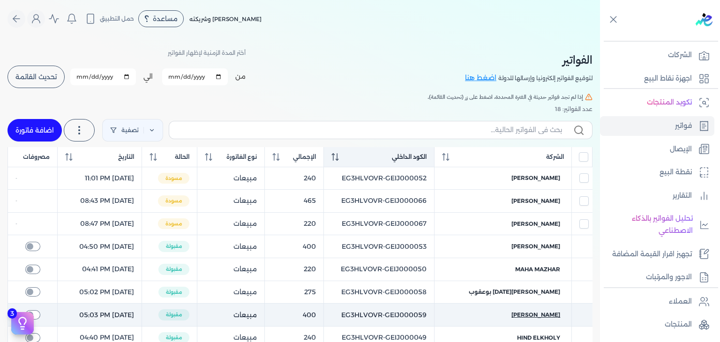
scroll to position [94, 0]
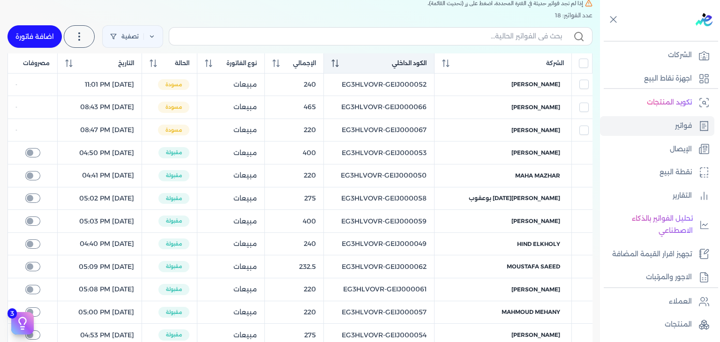
click at [371, 62] on div "الكود الداخلي" at bounding box center [379, 63] width 95 height 8
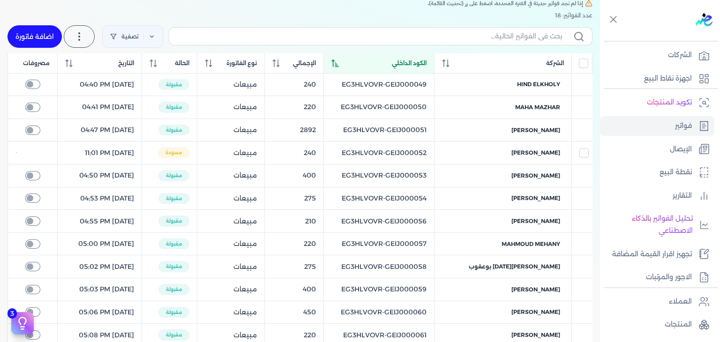
click at [339, 64] on icon at bounding box center [336, 64] width 8 height 8
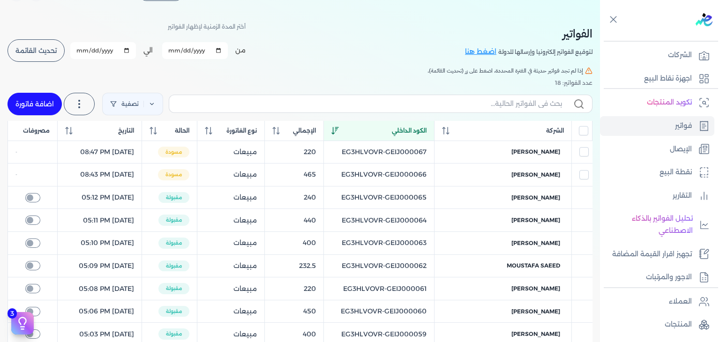
scroll to position [0, 0]
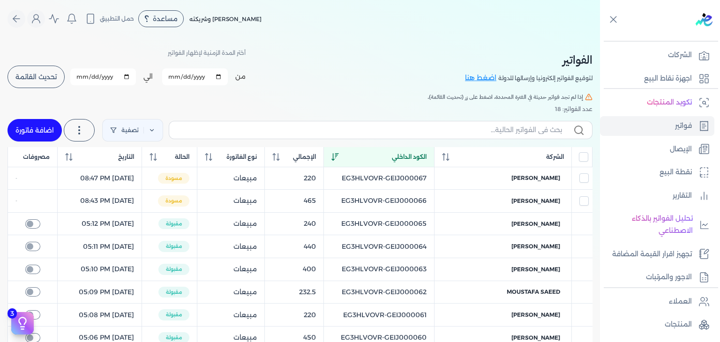
click at [260, 136] on label at bounding box center [381, 130] width 424 height 18
click at [260, 135] on input "text" at bounding box center [369, 130] width 385 height 10
paste input "EG3HLVOVR-GEIJ000055"
type input "EG3HLVOVR-GEIJ000055"
checkbox input "false"
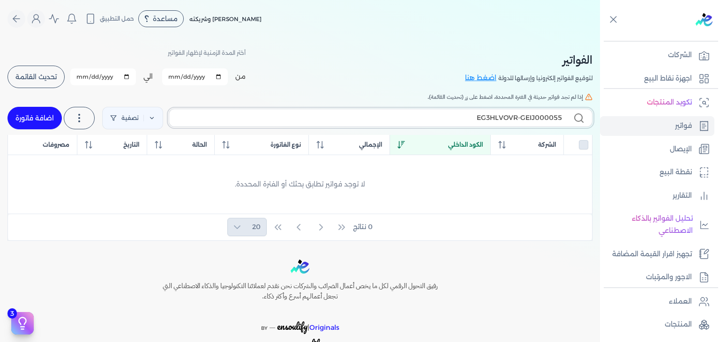
type input "EG3HLVOVR-GEIJ000055"
click at [55, 124] on link "اضافة فاتورة" at bounding box center [35, 118] width 54 height 23
select select "EGP"
select select "B"
select select "EGS"
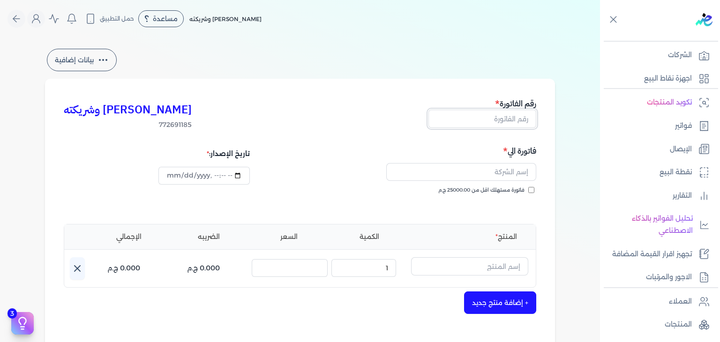
click at [521, 124] on input "text" at bounding box center [483, 119] width 108 height 18
paste input "EG3HLVOVR-GEIJ000055"
type input "EG3HLVOVR-GEIJ000055"
click at [532, 188] on input "فاتورة مستهلك اقل من 25000.00 ج.م" at bounding box center [531, 190] width 6 height 6
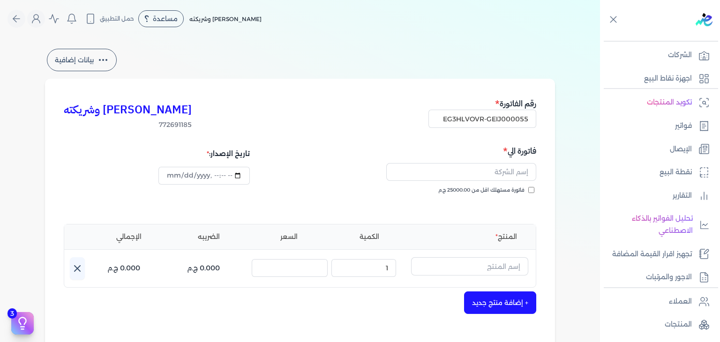
checkbox input "true"
click at [484, 171] on input "text" at bounding box center [461, 172] width 150 height 18
paste input "[PERSON_NAME]"
type input "[PERSON_NAME]"
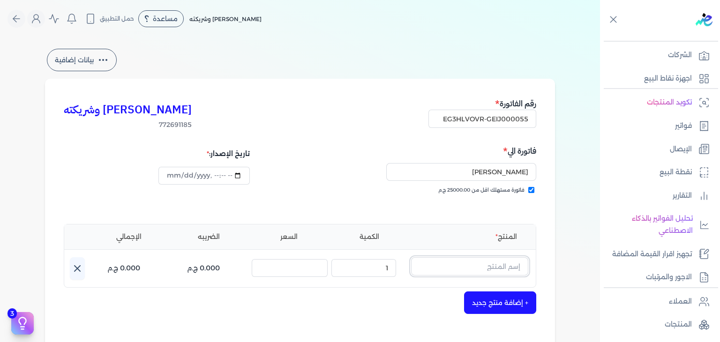
click at [488, 270] on input "text" at bounding box center [469, 266] width 117 height 18
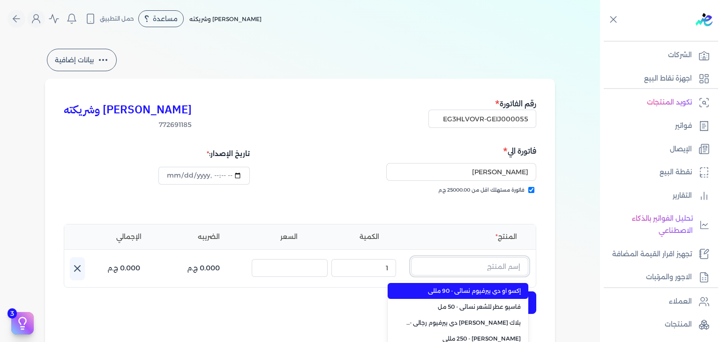
paste input "فلورال دريم بودي سبلاش نسائي - 250 مللي"
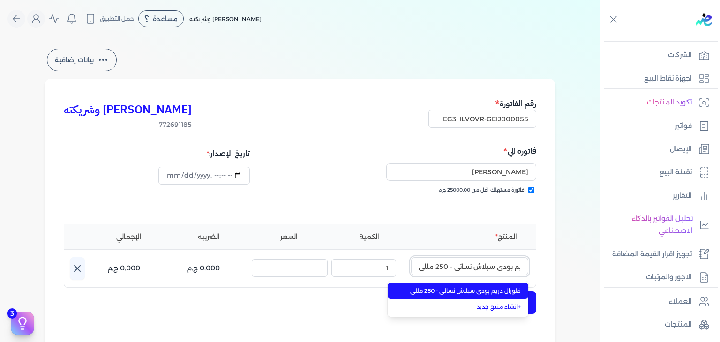
type input "فلورال دريم بودي سبلاش نسائي - 250 مللي"
click at [458, 291] on span "فلورال دريم بودي سبلاش نسائي - 250 مللي" at bounding box center [464, 291] width 114 height 8
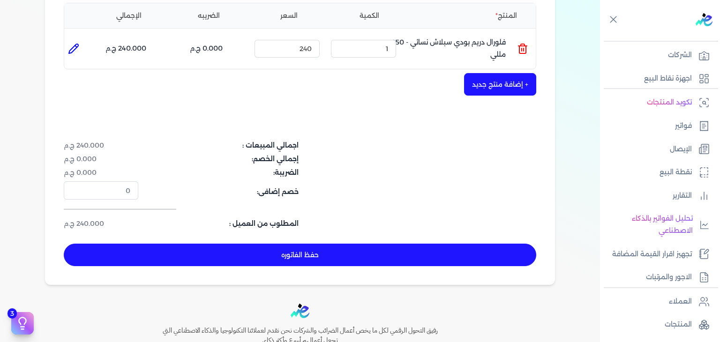
scroll to position [234, 0]
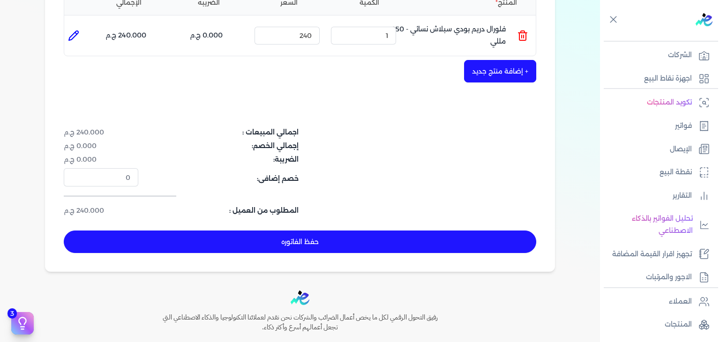
click at [467, 249] on button "حفظ الفاتوره" at bounding box center [300, 242] width 473 height 23
type input "[DATE]"
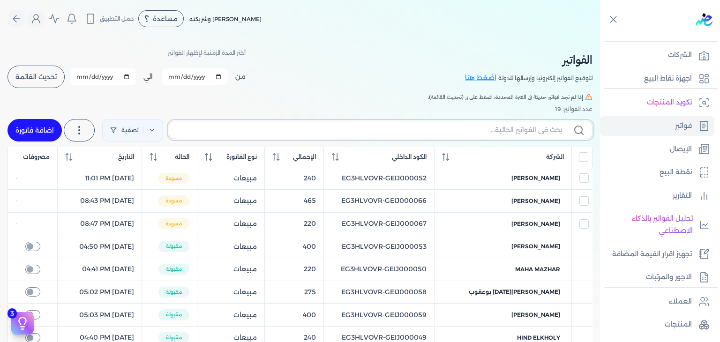
click at [489, 133] on input "text" at bounding box center [369, 130] width 385 height 10
paste input "EG3HLVOVR-GEIJ000055"
type input "EG3HLVOVR-GEIJ000055"
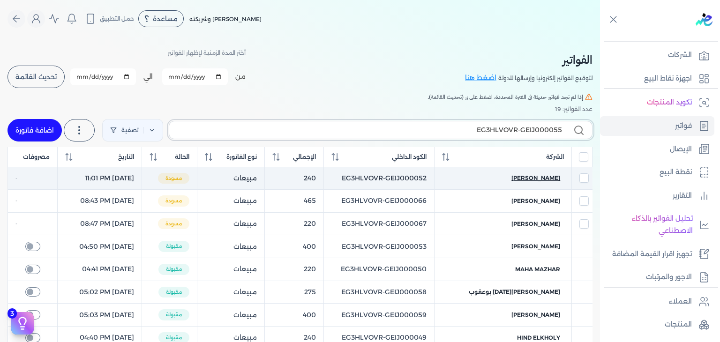
checkbox input "false"
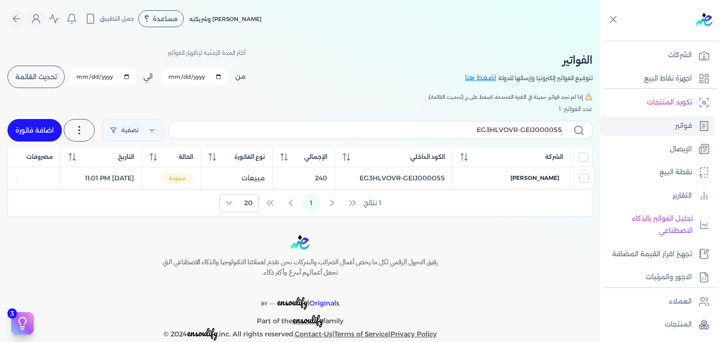
click at [533, 178] on span "[PERSON_NAME]" at bounding box center [535, 178] width 49 height 8
select select "EGP"
select select "B"
select select "EGS"
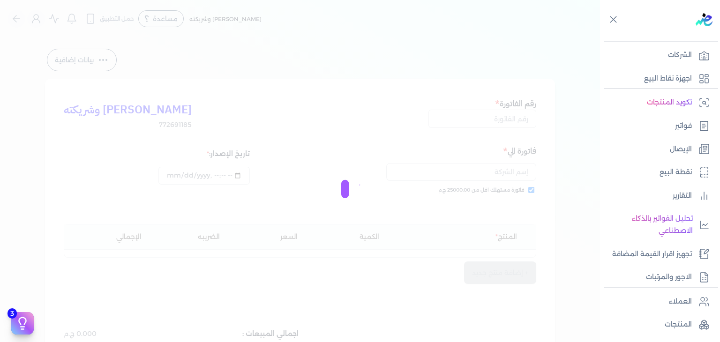
type input "EG3HLVOVR-GEIJ000055"
checkbox input "true"
type input "[DATE]T23:01:53"
type input "[DATE]"
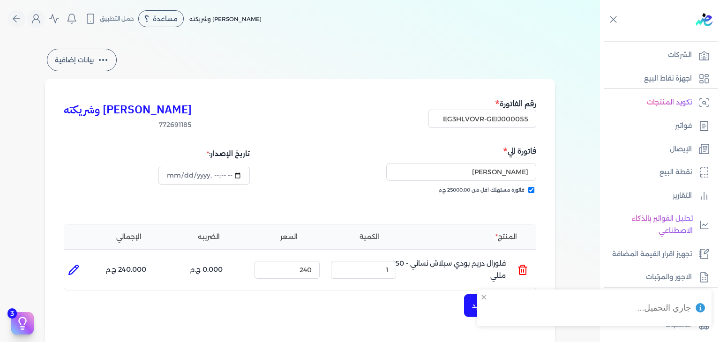
type input "[DATE]T23:02:19"
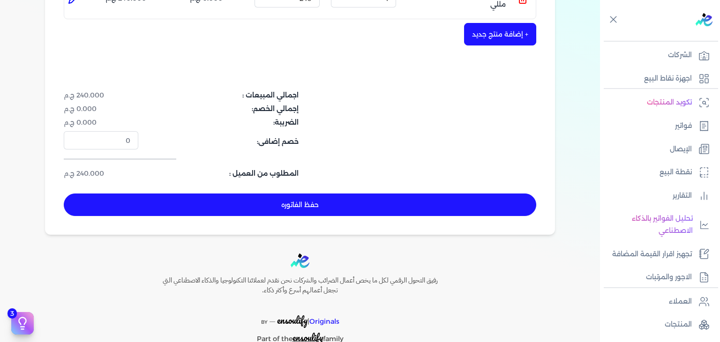
scroll to position [306, 0]
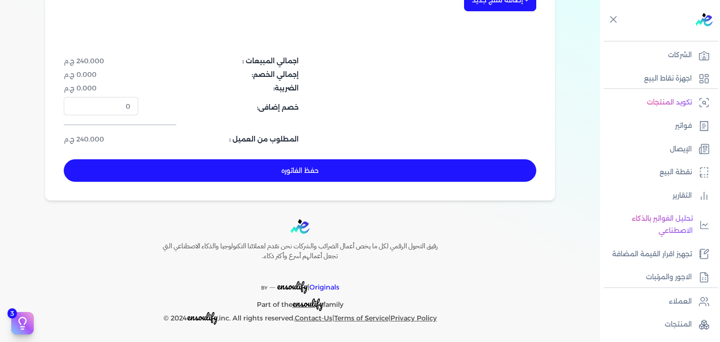
click at [326, 179] on button "حفظ الفاتوره" at bounding box center [300, 170] width 473 height 23
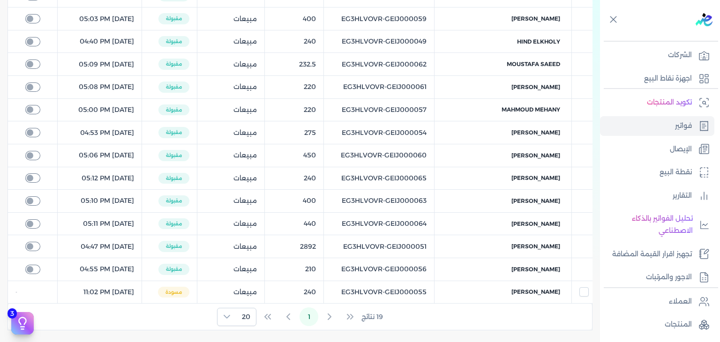
scroll to position [109, 0]
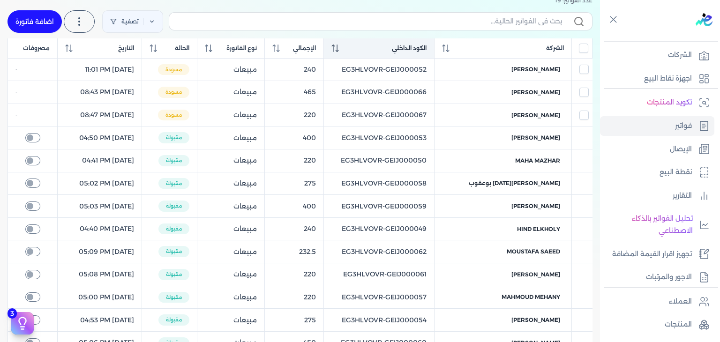
click at [339, 46] on icon at bounding box center [336, 49] width 8 height 8
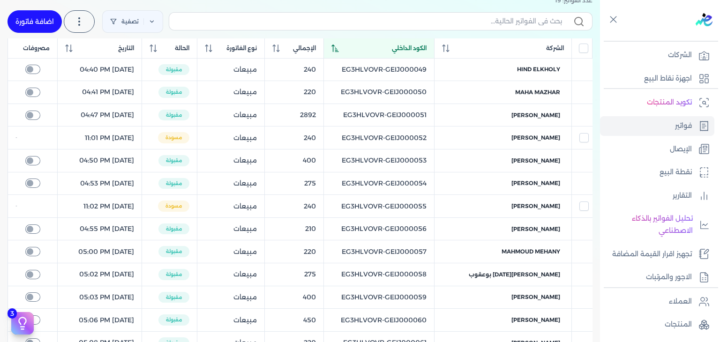
click at [339, 50] on icon at bounding box center [336, 49] width 8 height 8
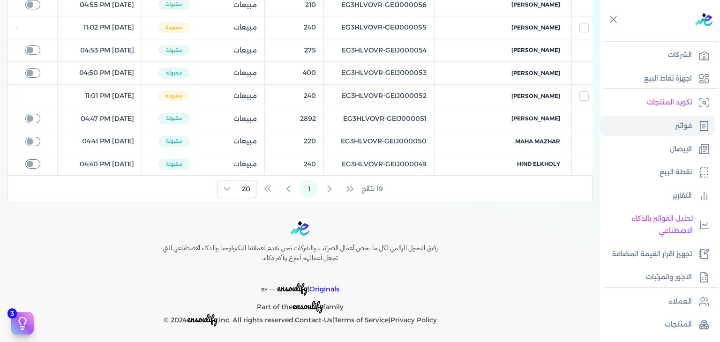
scroll to position [143, 0]
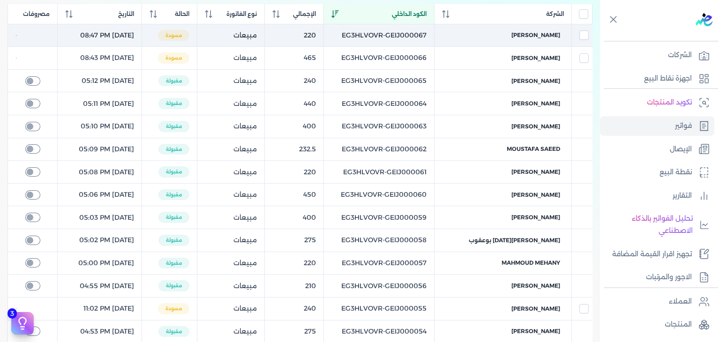
click at [421, 37] on td "EG3HLVOVR-GEIJ000067" at bounding box center [379, 35] width 111 height 23
checkbox input "true"
checkbox input "false"
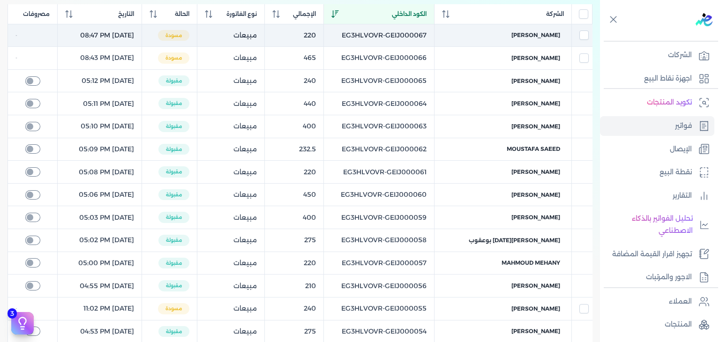
click at [421, 37] on td "EG3HLVOVR-GEIJ000067" at bounding box center [379, 35] width 111 height 23
checkbox input "false"
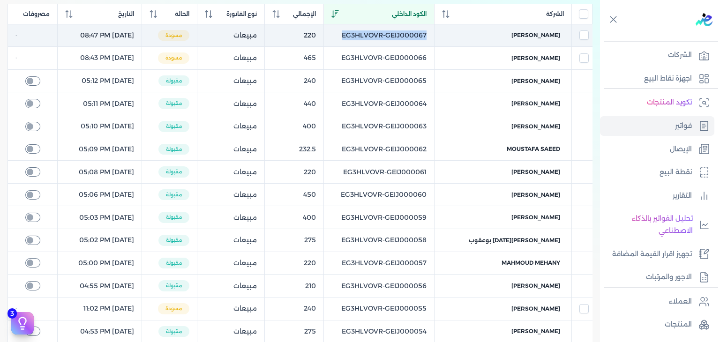
click at [421, 37] on td "EG3HLVOVR-GEIJ000067" at bounding box center [379, 35] width 111 height 23
checkbox input "true"
checkbox input "false"
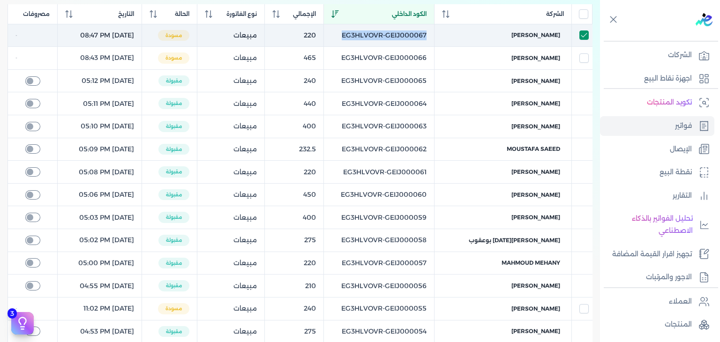
click at [586, 32] on input "checkbox" at bounding box center [584, 34] width 9 height 9
checkbox input "false"
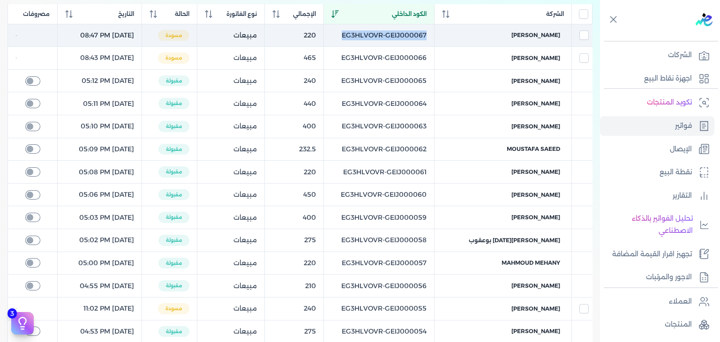
click at [366, 32] on td "EG3HLVOVR-GEIJ000067" at bounding box center [379, 35] width 111 height 23
checkbox input "true"
checkbox input "false"
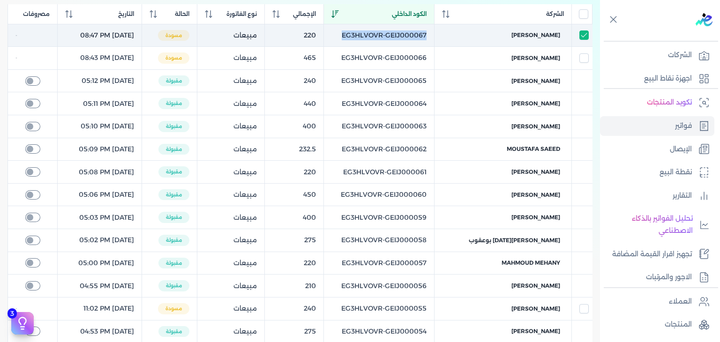
drag, startPoint x: 368, startPoint y: 32, endPoint x: 456, endPoint y: 40, distance: 88.5
click at [434, 40] on td "EG3HLVOVR-GEIJ000067" at bounding box center [379, 35] width 111 height 23
checkbox input "false"
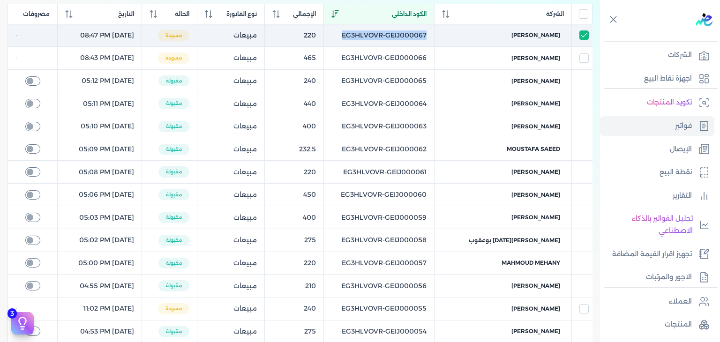
checkbox input "false"
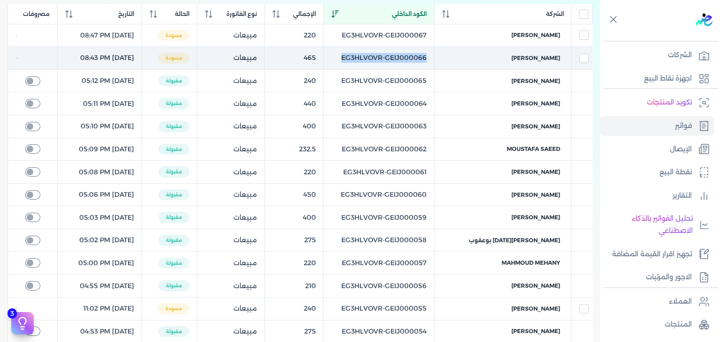
drag, startPoint x: 458, startPoint y: 56, endPoint x: 356, endPoint y: 62, distance: 101.9
click at [356, 62] on td "EG3HLVOVR-GEIJ000066" at bounding box center [379, 58] width 111 height 23
checkbox input "false"
checkbox input "true"
checkbox input "false"
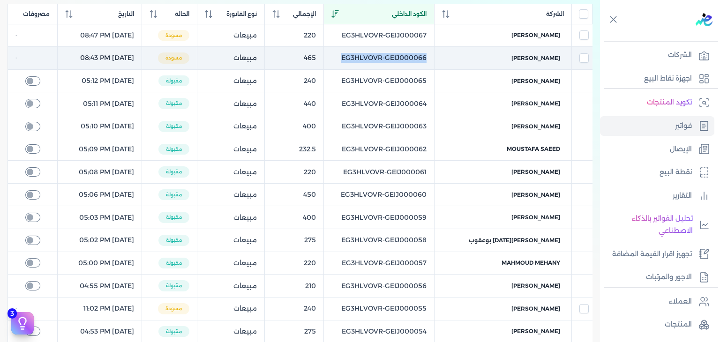
checkbox input "false"
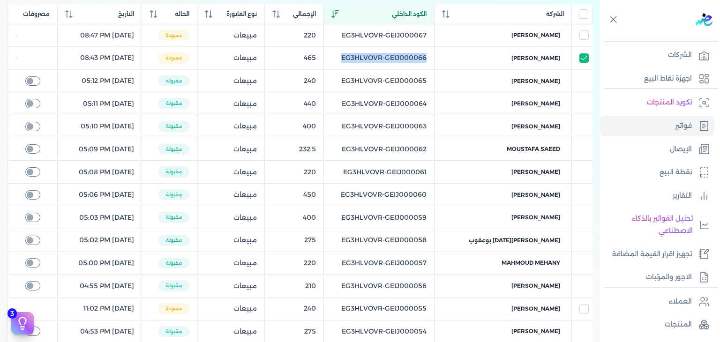
scroll to position [0, 0]
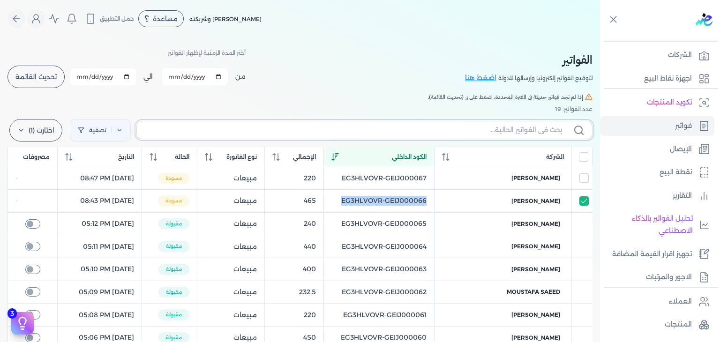
click at [296, 134] on input "text" at bounding box center [353, 130] width 418 height 10
paste input "EG3HLVOVR-GEIJ000068"
type input "EG3HLVOVR-GEIJ000068"
checkbox input "false"
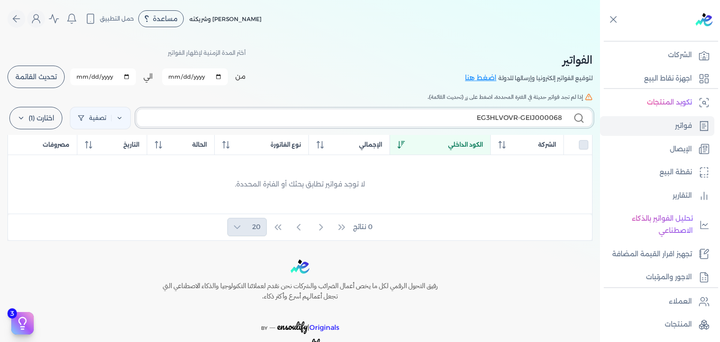
type input "EG3HLVOVR-GEIJ000068"
click at [45, 120] on label "اختارت (1)" at bounding box center [35, 118] width 53 height 23
click at [532, 113] on label "EG3HLVOVR-GEIJ000068" at bounding box center [364, 118] width 456 height 18
click at [532, 113] on input "EG3HLVOVR-GEIJ000068" at bounding box center [353, 118] width 418 height 10
checkbox input "false"
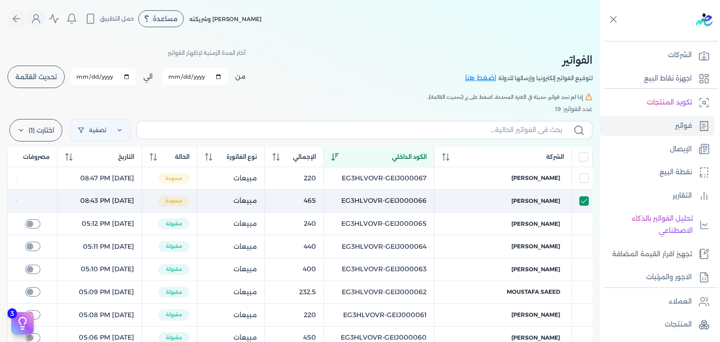
click at [582, 204] on input "checkbox" at bounding box center [584, 200] width 9 height 9
checkbox input "false"
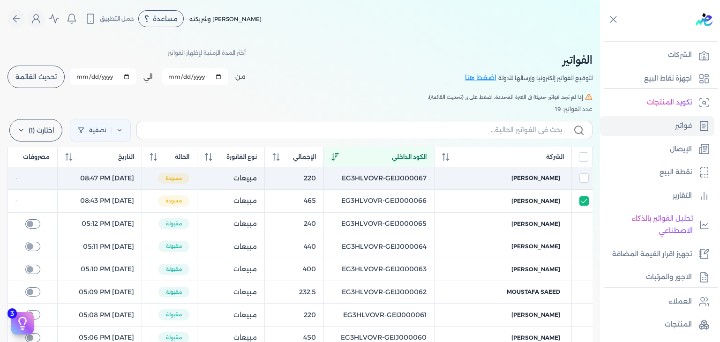
checkbox input "false"
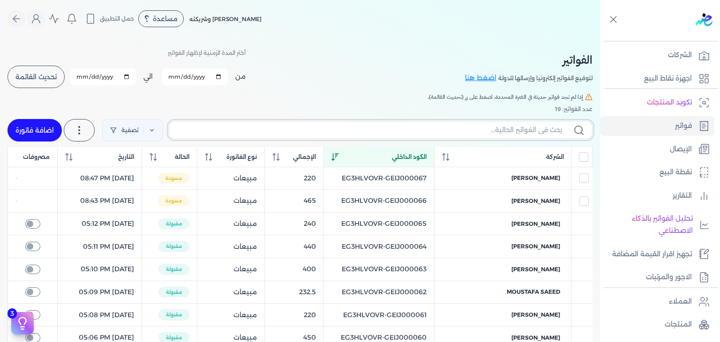
click at [373, 126] on input "text" at bounding box center [369, 130] width 385 height 10
paste input "EG3HLVOVR-GEIJ000068"
type input "EG3HLVOVR-GEIJ000068"
checkbox input "false"
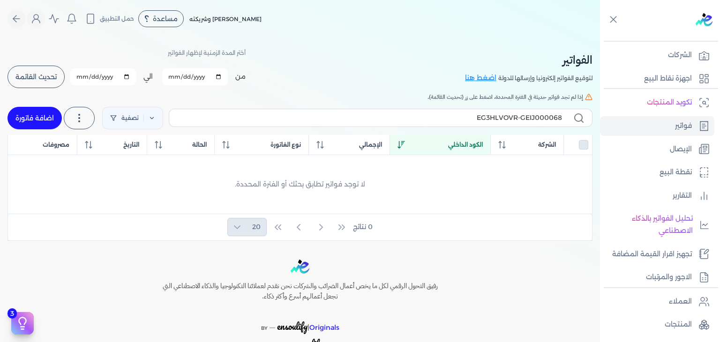
click at [38, 121] on link "اضافة فاتورة" at bounding box center [35, 118] width 54 height 23
select select "EGP"
select select "B"
select select "EGS"
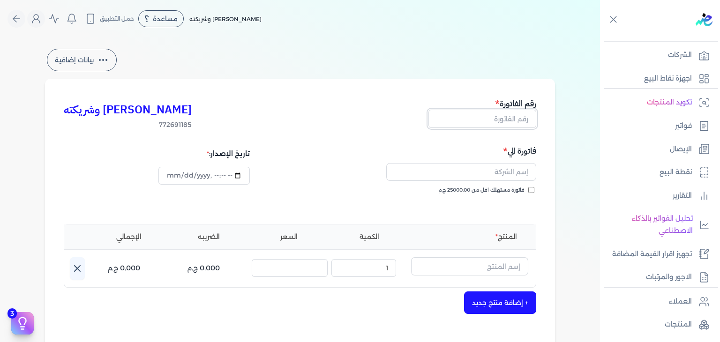
drag, startPoint x: 498, startPoint y: 120, endPoint x: 501, endPoint y: 126, distance: 7.0
click at [498, 120] on input "text" at bounding box center [483, 119] width 108 height 18
paste input "EG3HLVOVR-GEIJ000068"
type input "EG3HLVOVR-GEIJ000068"
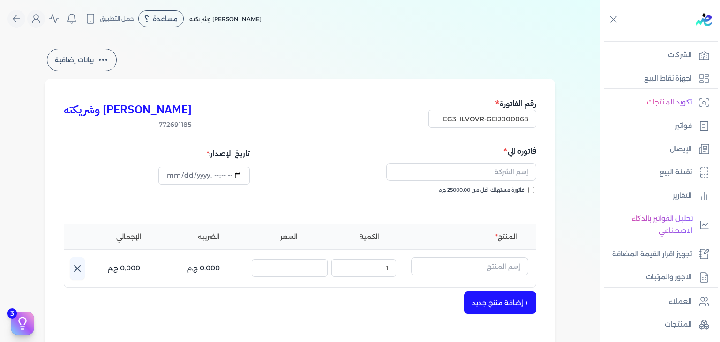
click at [534, 191] on input "فاتورة مستهلك اقل من 25000.00 ج.م" at bounding box center [531, 190] width 6 height 6
checkbox input "true"
click at [495, 178] on input "text" at bounding box center [461, 172] width 150 height 18
paste input "[PERSON_NAME]"
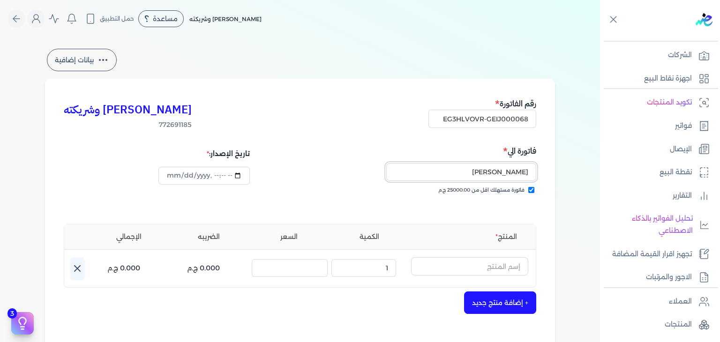
type input "[PERSON_NAME]"
click at [483, 263] on input "text" at bounding box center [469, 266] width 117 height 18
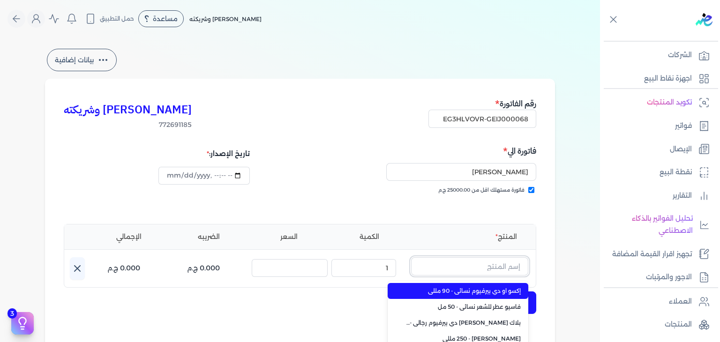
paste input "خمرة الطيب بودي سبلاش نسائي - 250 مللي"
type input "خمرة الطيب بودي سبلاش نسائي - 250 مللي"
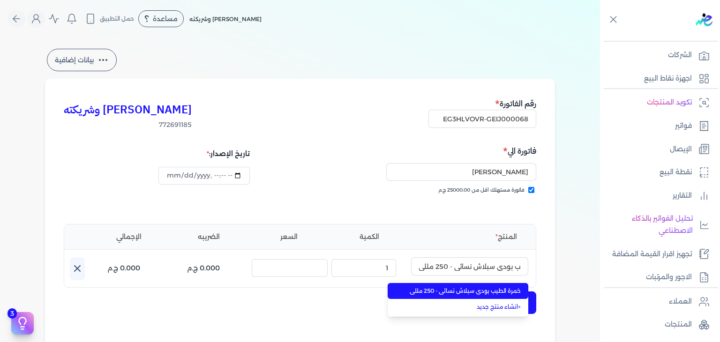
click at [491, 291] on span "خمرة الطيب بودي سبلاش نسائي - 250 مللي" at bounding box center [464, 291] width 114 height 8
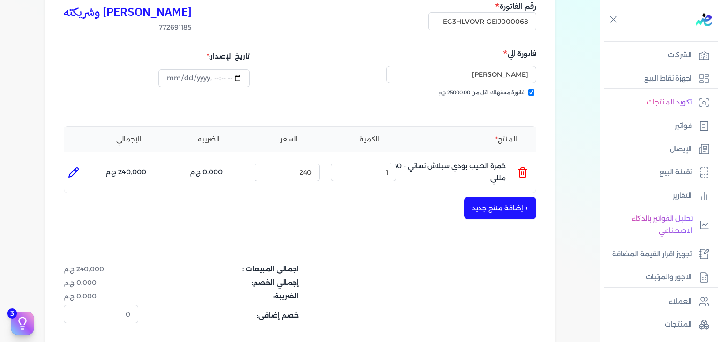
scroll to position [188, 0]
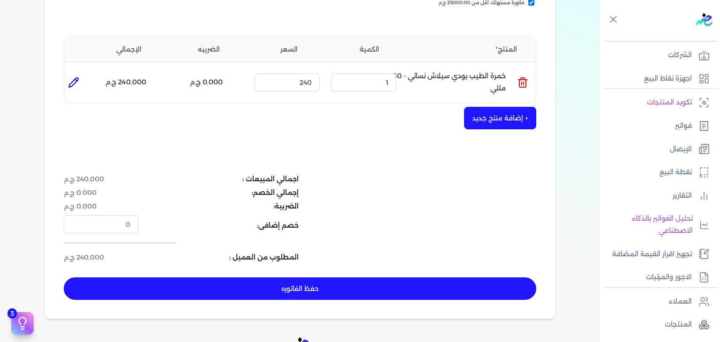
click at [413, 288] on button "حفظ الفاتوره" at bounding box center [300, 289] width 473 height 23
type input "[DATE]"
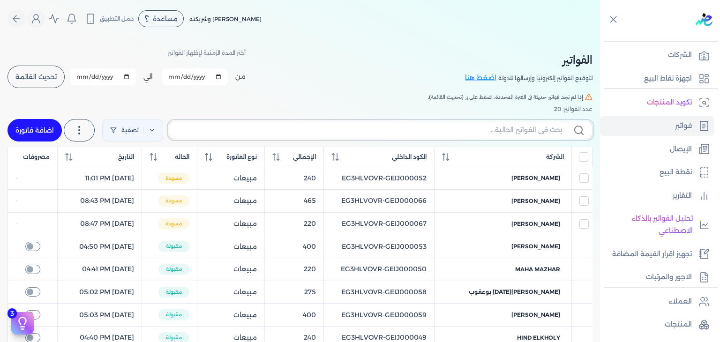
click at [481, 134] on input "text" at bounding box center [369, 130] width 385 height 10
paste input "EG3HLVOVR-GEIJ000068"
type input "EG3HLVOVR-GEIJ000068"
checkbox input "false"
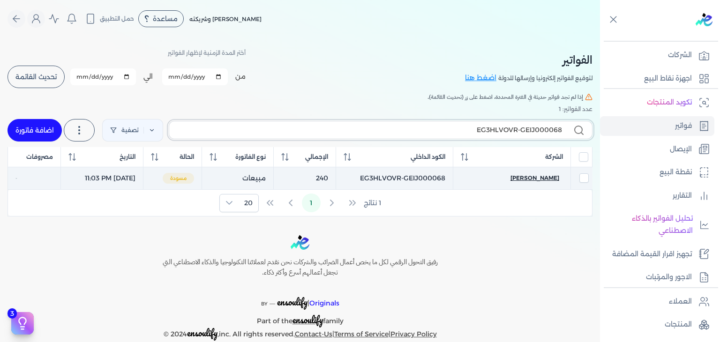
type input "EG3HLVOVR-GEIJ000068"
click at [527, 178] on span "[PERSON_NAME]" at bounding box center [535, 178] width 49 height 8
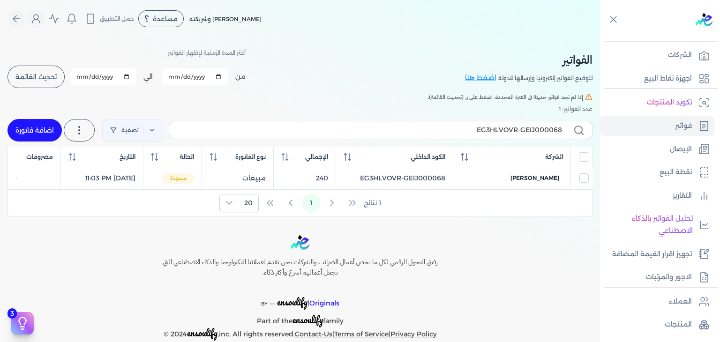
select select "EGP"
select select "B"
select select "EGS"
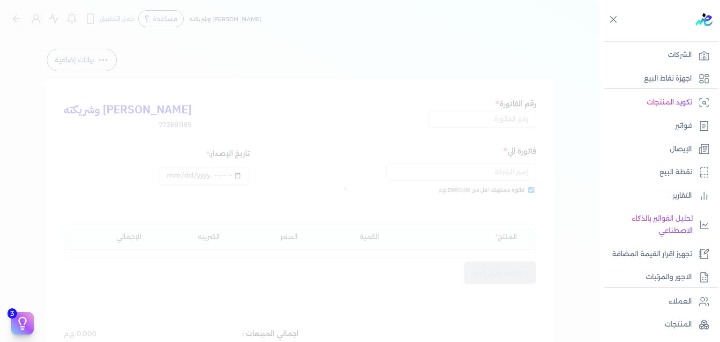
type input "EG3HLVOVR-GEIJ000068"
checkbox input "true"
type input "[DATE]T23:03:39"
type input "[DATE]"
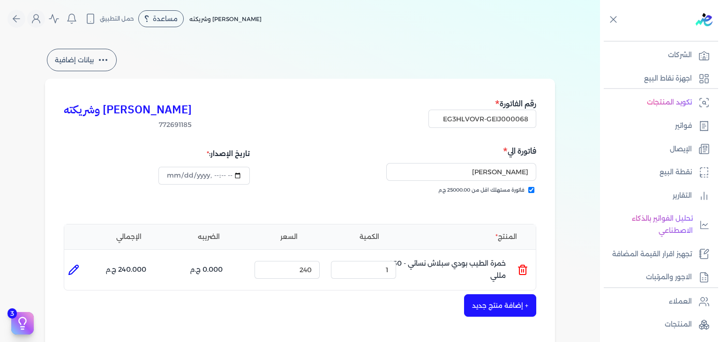
scroll to position [234, 0]
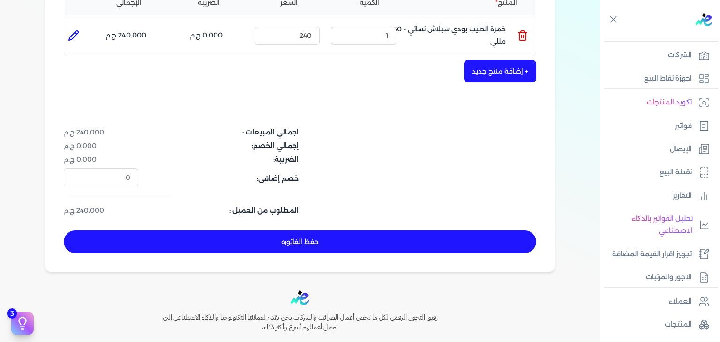
click at [406, 229] on div "[PERSON_NAME] وشريكته 772691185 رقم الفاتورة EG3HLVOVR-GEIJ000068 فاتورة الي [P…" at bounding box center [300, 58] width 510 height 428
drag, startPoint x: 404, startPoint y: 232, endPoint x: 418, endPoint y: 174, distance: 59.0
click at [404, 232] on button "حفظ الفاتوره" at bounding box center [300, 242] width 473 height 23
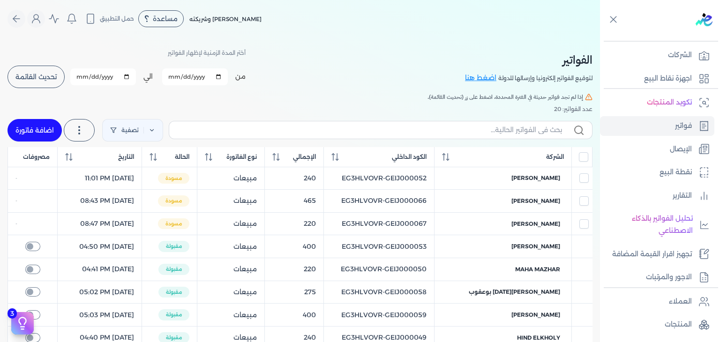
drag, startPoint x: 34, startPoint y: 75, endPoint x: 86, endPoint y: 124, distance: 72.0
click at [34, 75] on span "تحديث القائمة" at bounding box center [35, 77] width 41 height 7
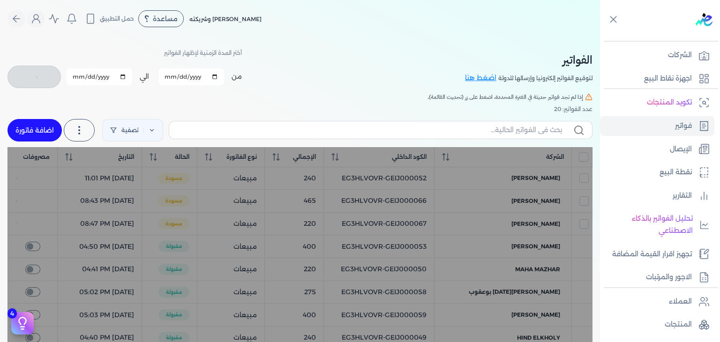
checkbox input "false"
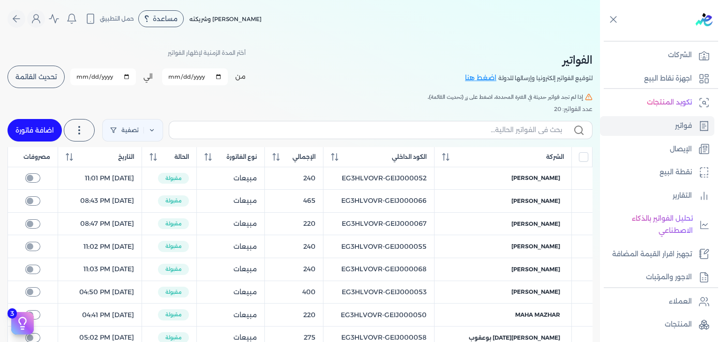
click at [173, 75] on input "[DATE]" at bounding box center [195, 76] width 66 height 17
type input "[DATE]"
click at [54, 77] on span "تحديث القائمة" at bounding box center [35, 77] width 41 height 7
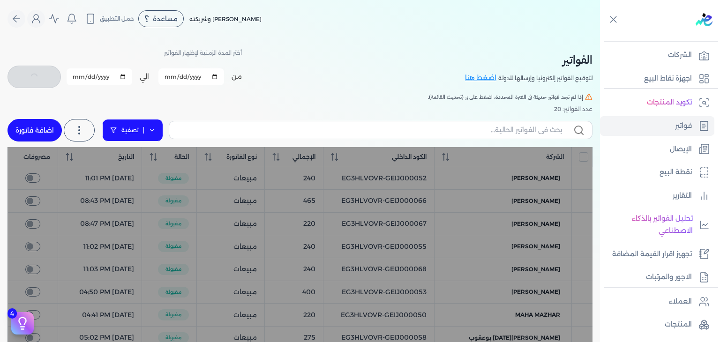
click at [148, 126] on link "تصفية" at bounding box center [132, 130] width 61 height 23
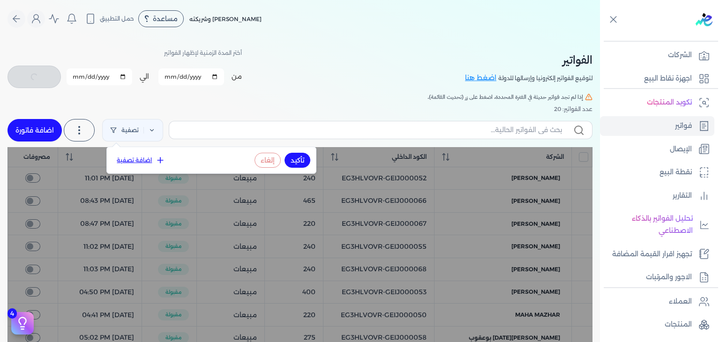
checkbox input "false"
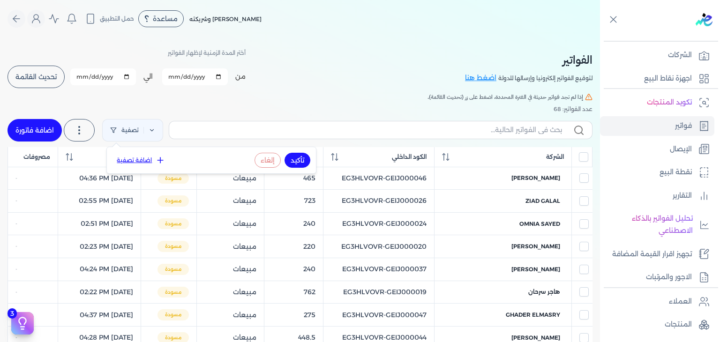
click at [143, 160] on button "اضافة تصفية" at bounding box center [141, 160] width 57 height 11
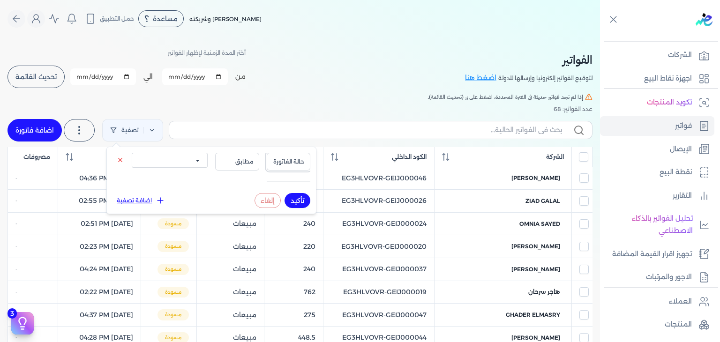
click at [289, 168] on button "حالة الفاتورة" at bounding box center [289, 162] width 44 height 18
click at [293, 193] on li "نوع الفاتورة" at bounding box center [269, 191] width 71 height 8
click at [247, 162] on span "مطابق" at bounding box center [237, 162] width 32 height 8
click at [186, 164] on select "الكل مبيعات مشتريات" at bounding box center [170, 160] width 76 height 15
select select "true"
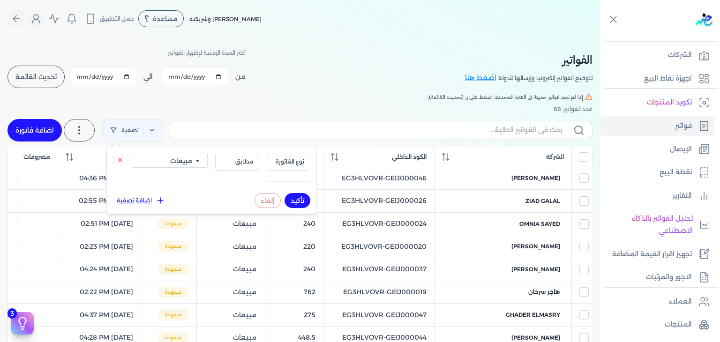
click at [132, 153] on select "الكل مبيعات مشتريات" at bounding box center [170, 160] width 76 height 15
click at [253, 172] on div "نوع الفاتورة مطابق الكل مبيعات مشتريات" at bounding box center [212, 169] width 198 height 33
click at [251, 166] on button "مطابق" at bounding box center [237, 162] width 44 height 18
click at [212, 152] on div "نوع الفاتورة مطابق مطابق مشابه أكبر من أقل من الكل مبيعات مشتريات تأكيد إلغاء ا…" at bounding box center [211, 180] width 209 height 67
click at [295, 200] on button "تأكيد" at bounding box center [298, 200] width 26 height 15
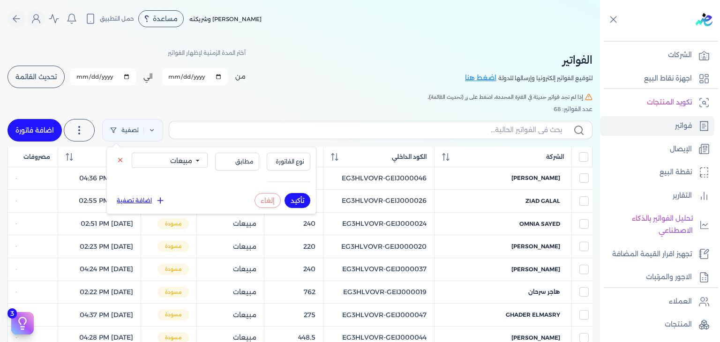
click at [296, 204] on button "تأكيد" at bounding box center [298, 200] width 26 height 15
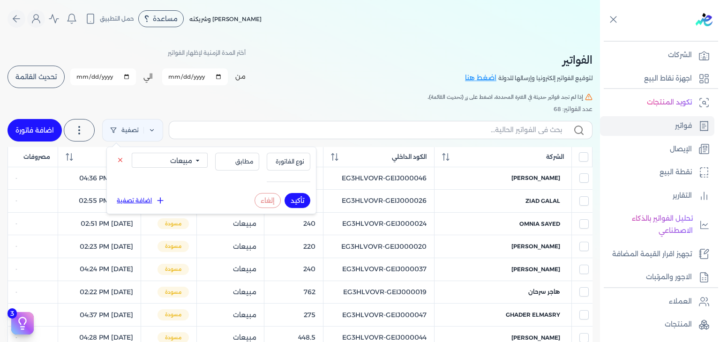
click at [296, 204] on button "تأكيد" at bounding box center [298, 200] width 26 height 15
click at [236, 157] on button "مطابق" at bounding box center [237, 162] width 44 height 18
click at [238, 192] on li "مشابه" at bounding box center [217, 191] width 71 height 8
click at [249, 159] on span "مشابه" at bounding box center [237, 162] width 32 height 8
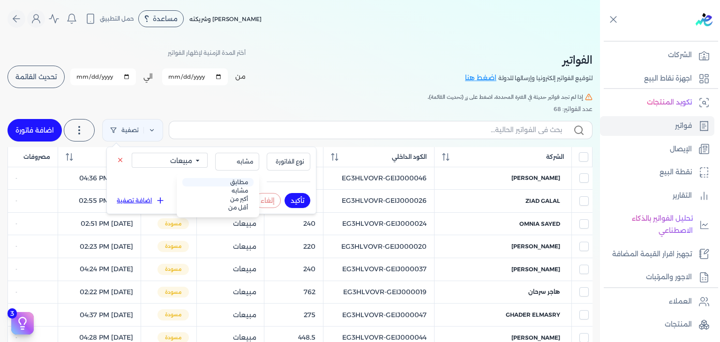
click at [237, 180] on li "مطابق" at bounding box center [217, 182] width 71 height 8
click at [298, 202] on button "تأكيد" at bounding box center [298, 200] width 26 height 15
click at [282, 160] on span "نوع الفاتورة" at bounding box center [289, 162] width 32 height 8
click at [288, 185] on li "حالة الفاتورة" at bounding box center [269, 182] width 71 height 8
click at [244, 163] on span "مطابق" at bounding box center [237, 162] width 32 height 8
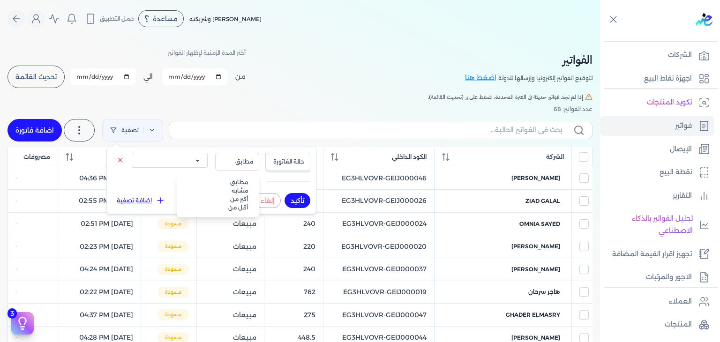
click at [277, 164] on span "حالة الفاتورة" at bounding box center [289, 162] width 32 height 8
click at [281, 189] on li "نوع الفاتورة" at bounding box center [269, 191] width 71 height 8
select select "true"
click at [194, 162] on select "الكل مبيعات مشتريات" at bounding box center [170, 160] width 76 height 15
click at [132, 153] on select "الكل مبيعات مشتريات" at bounding box center [170, 160] width 76 height 15
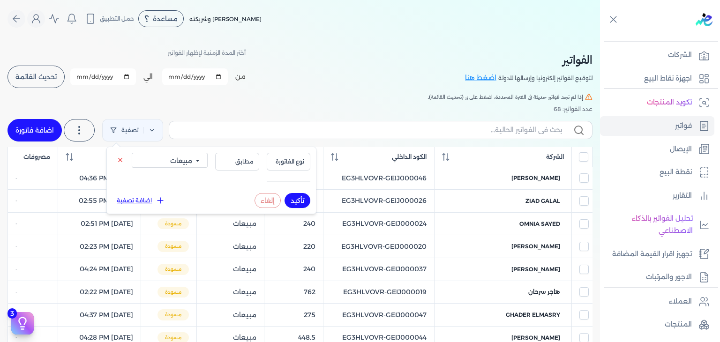
click at [299, 202] on button "تأكيد" at bounding box center [298, 200] width 26 height 15
click at [250, 167] on button "مطابق" at bounding box center [237, 162] width 44 height 18
click at [247, 193] on li "مشابه" at bounding box center [217, 191] width 71 height 8
click at [302, 206] on button "تأكيد" at bounding box center [298, 200] width 26 height 15
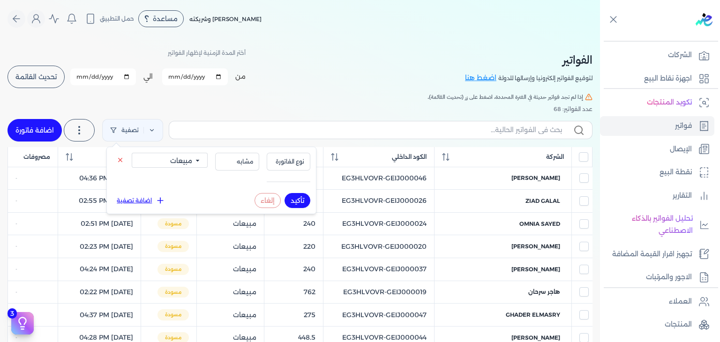
click at [302, 206] on button "تأكيد" at bounding box center [298, 200] width 26 height 15
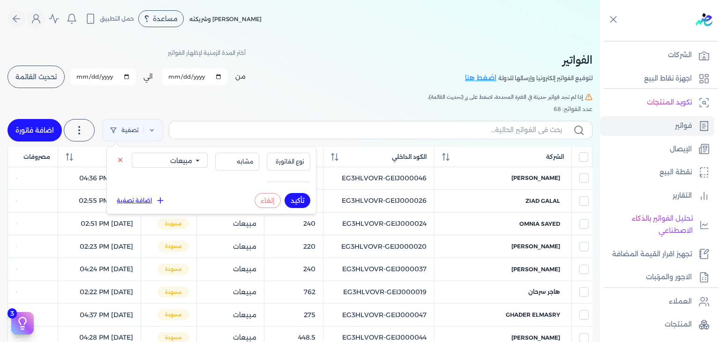
click at [146, 200] on button "اضافة تصفية" at bounding box center [141, 200] width 57 height 11
select select
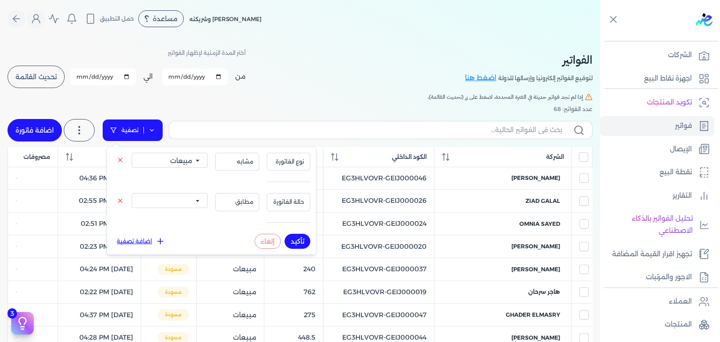
click at [118, 134] on link "تصفية" at bounding box center [132, 130] width 61 height 23
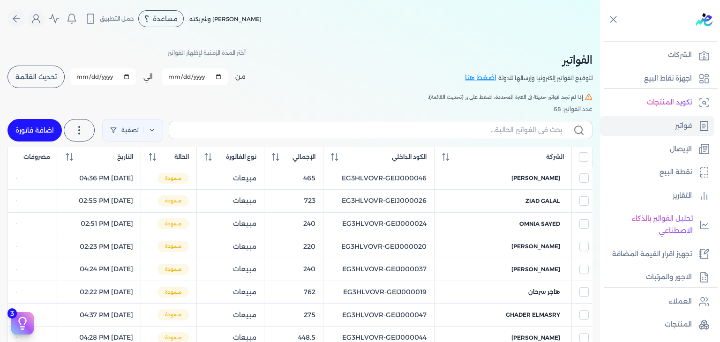
drag, startPoint x: 215, startPoint y: 92, endPoint x: 231, endPoint y: 101, distance: 17.6
click at [216, 93] on h5 "إذا لم تجد فواتير حديثة في الفترة المحددة، اضغط على زر (تحديث القائمة)." at bounding box center [300, 97] width 585 height 8
click at [398, 130] on input "text" at bounding box center [369, 130] width 385 height 10
click at [463, 135] on label at bounding box center [381, 130] width 424 height 18
click at [463, 135] on input "text" at bounding box center [369, 130] width 385 height 10
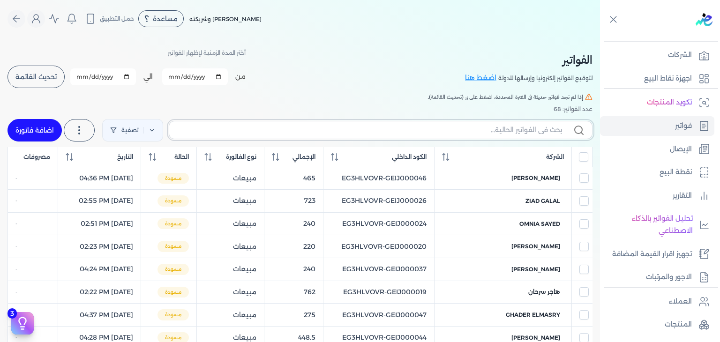
type input "l"
type input "مبيعات"
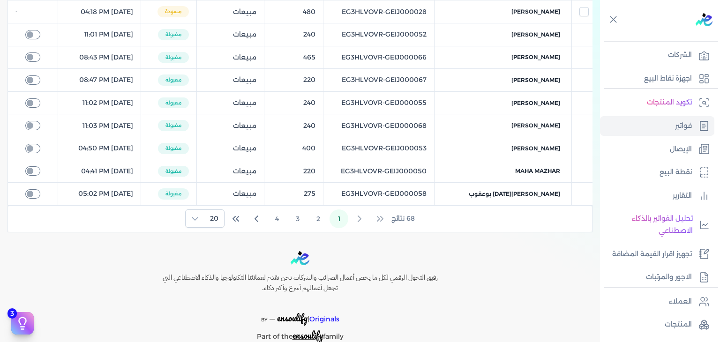
scroll to position [447, 0]
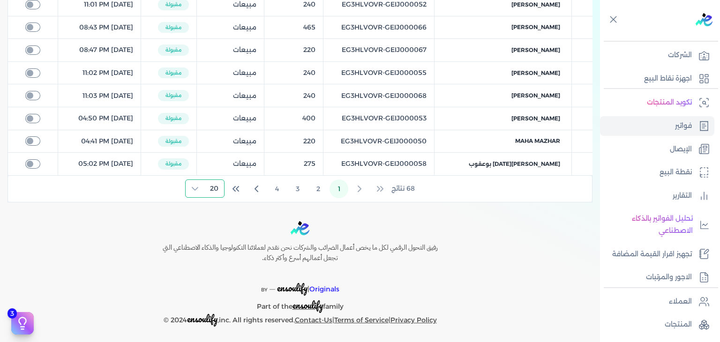
click at [209, 183] on span "20" at bounding box center [214, 188] width 20 height 17
click at [207, 241] on span "100" at bounding box center [213, 245] width 12 height 10
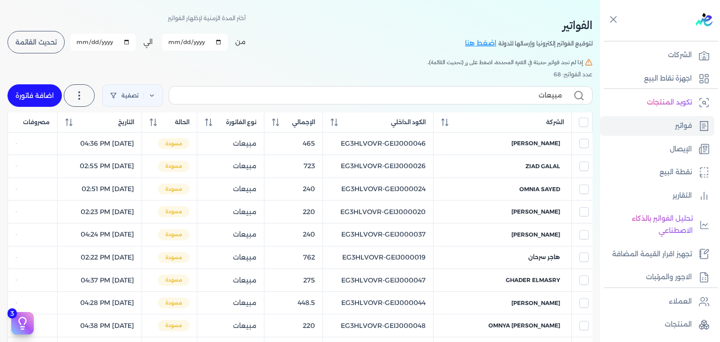
scroll to position [0, 0]
